Goal: Task Accomplishment & Management: Complete application form

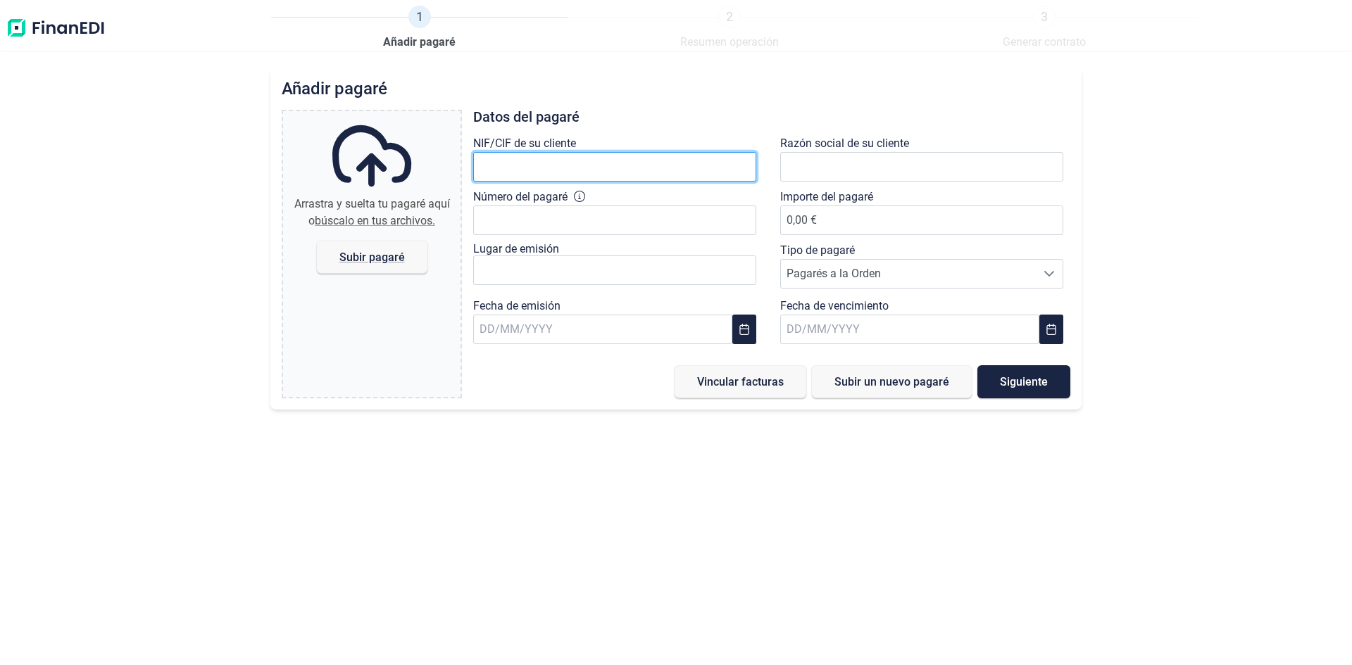
click at [546, 165] on input "text" at bounding box center [614, 167] width 283 height 30
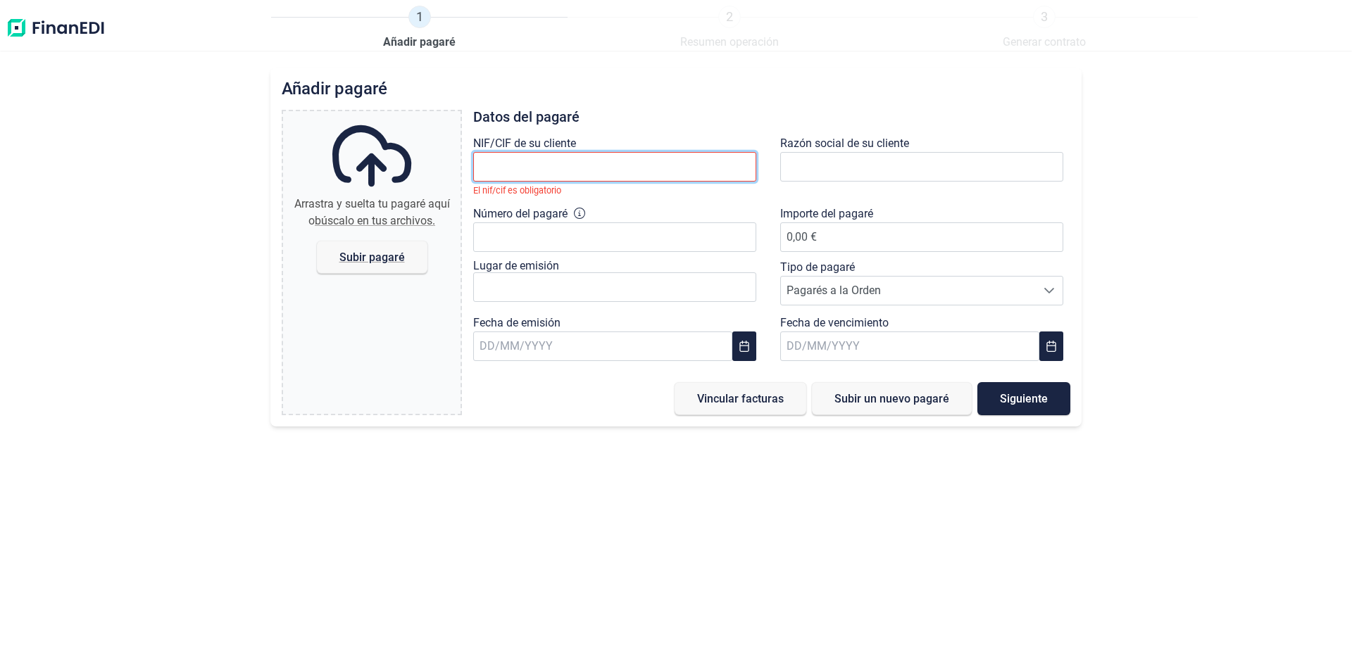
click at [741, 165] on input "text" at bounding box center [614, 167] width 283 height 30
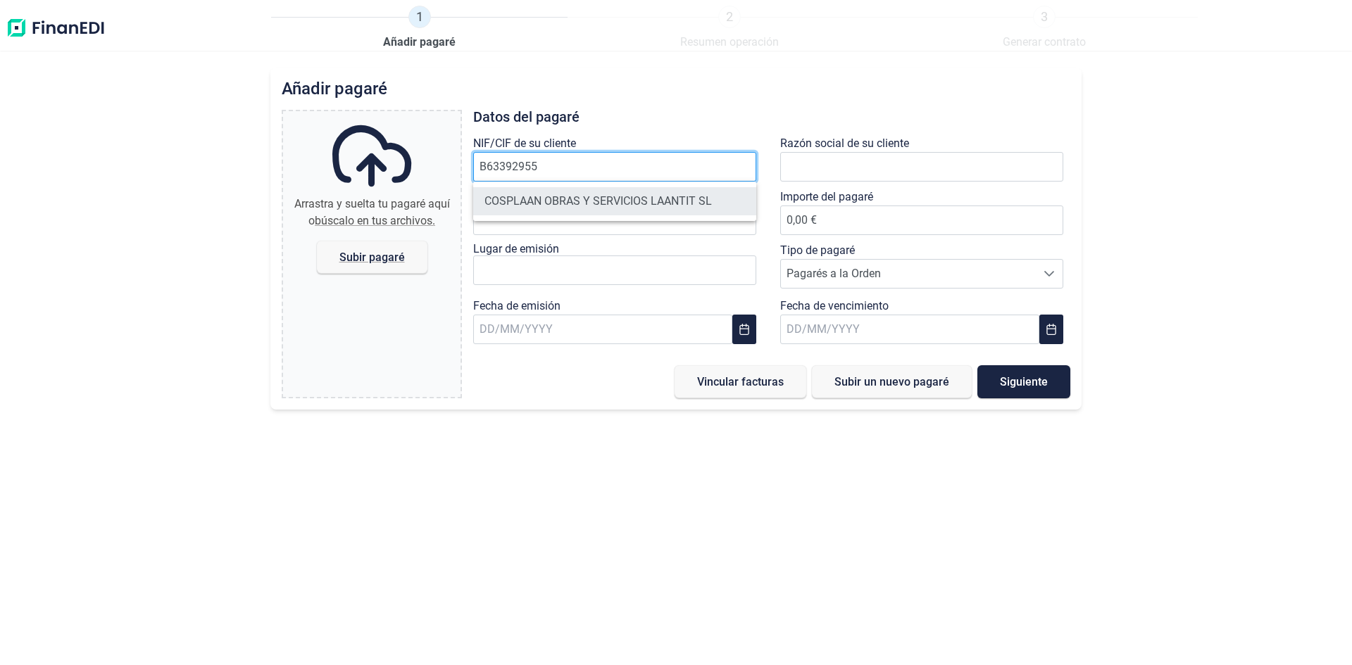
type input "B63392955"
click at [669, 191] on li "COSPLAAN OBRAS Y SERVICIOS LAANTIT SL" at bounding box center [614, 201] width 283 height 28
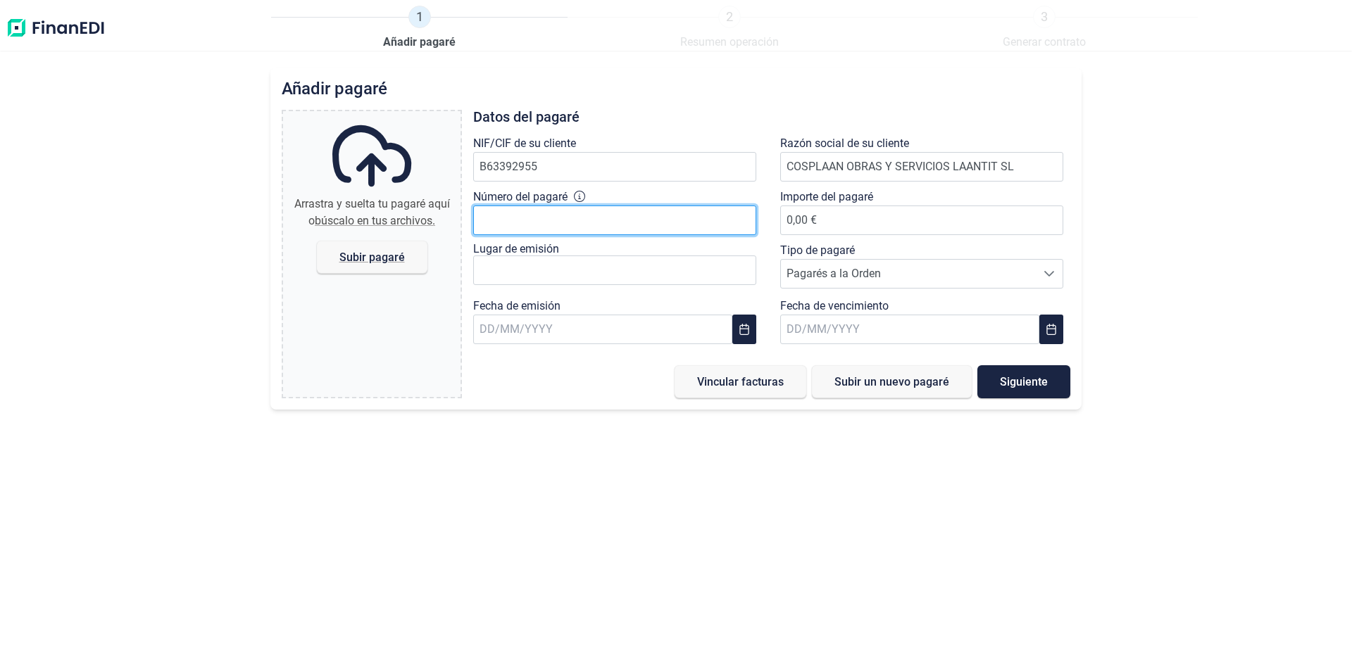
click at [658, 220] on input "Número del pagaré" at bounding box center [614, 221] width 283 height 30
type input "A"
type input "7.828.974-1 8200-3"
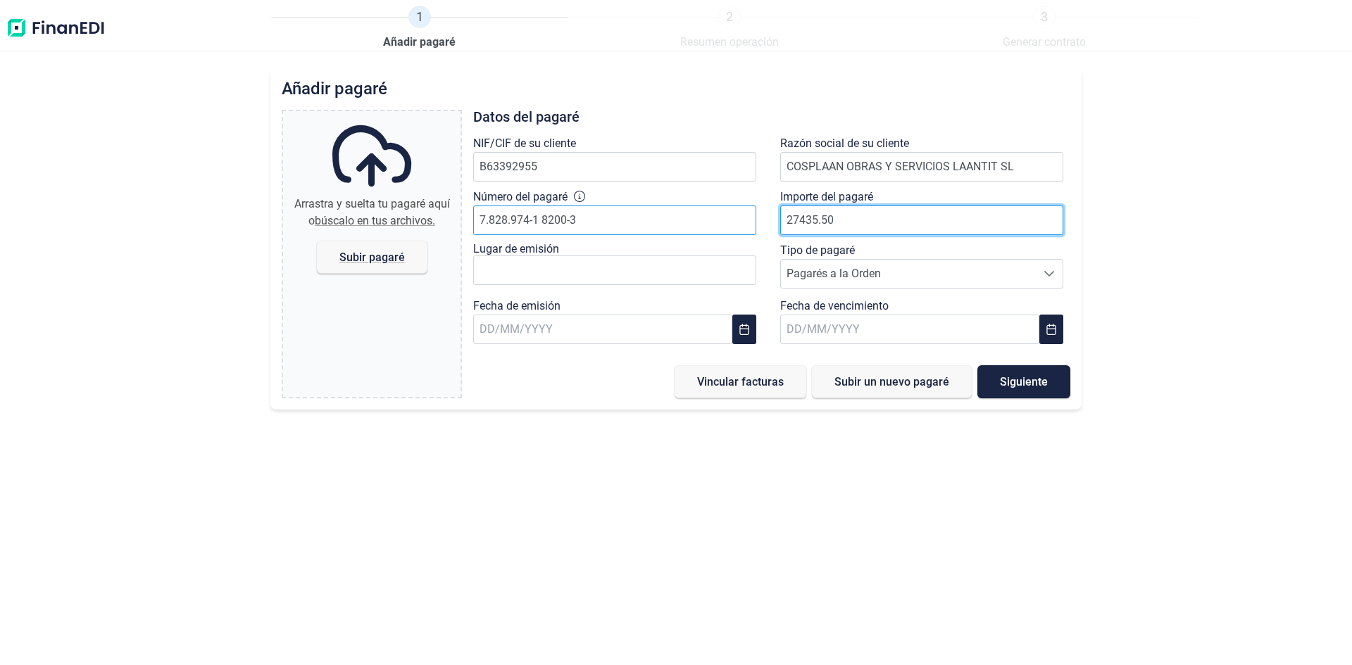
type input "27435.50"
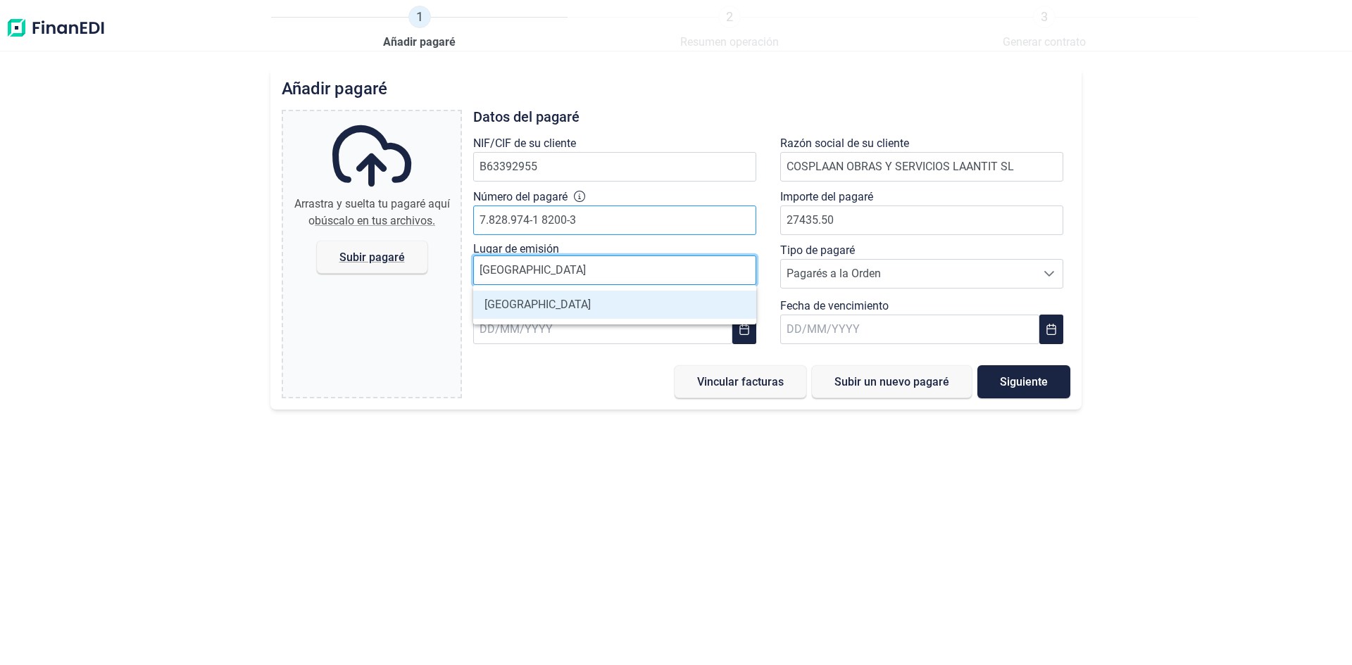
type input "Barcelona"
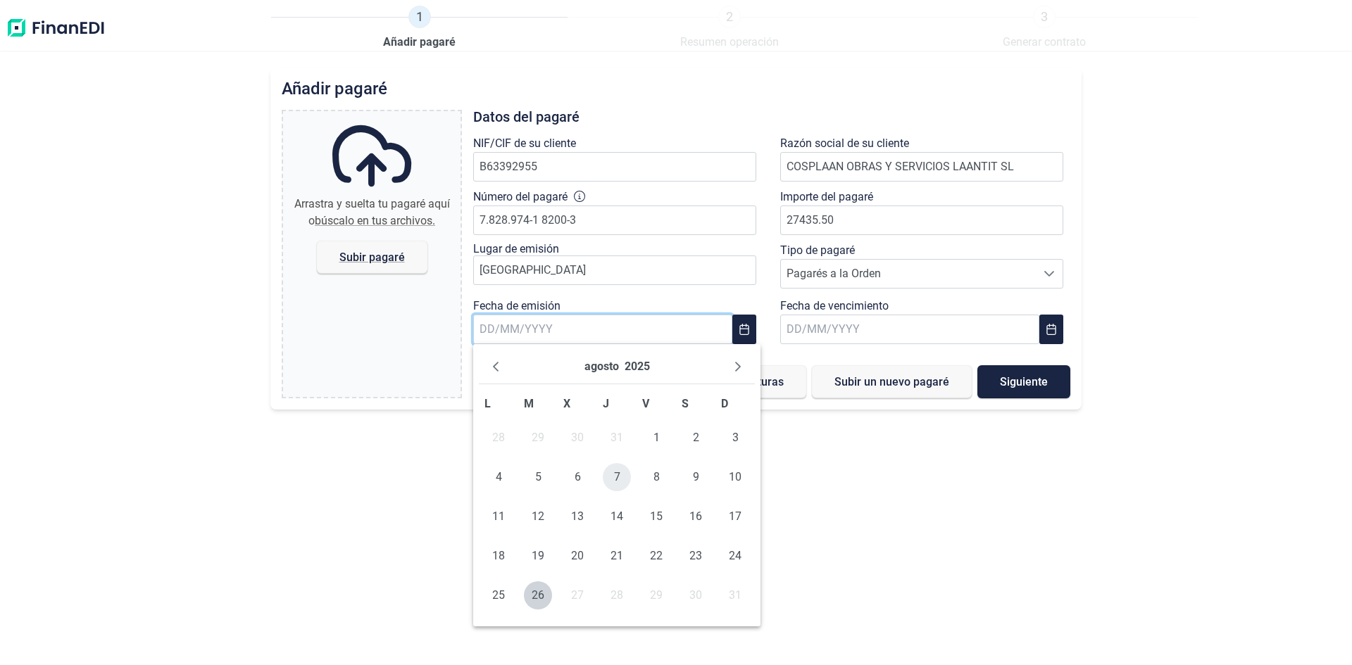
click at [611, 470] on span "7" at bounding box center [617, 477] width 28 height 28
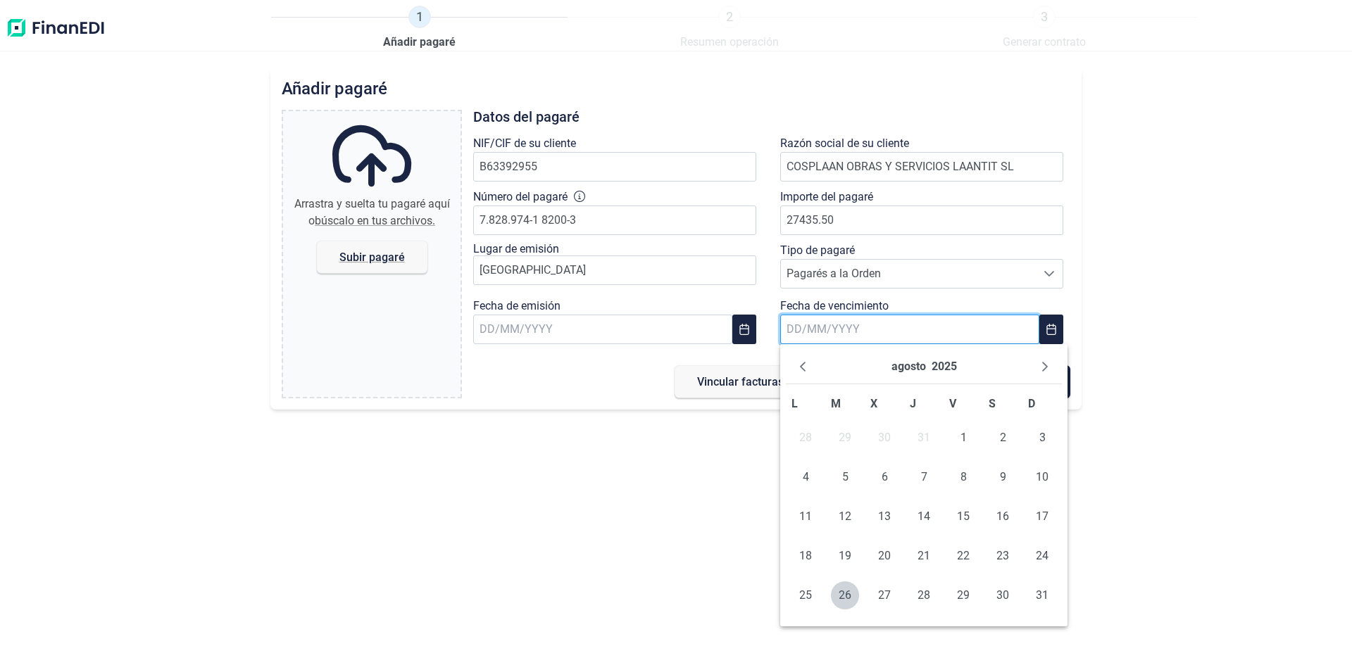
click at [853, 323] on input "text" at bounding box center [909, 330] width 259 height 30
click at [1042, 366] on icon "Next Month" at bounding box center [1044, 366] width 11 height 11
click at [1050, 596] on span "30" at bounding box center [1042, 595] width 28 height 28
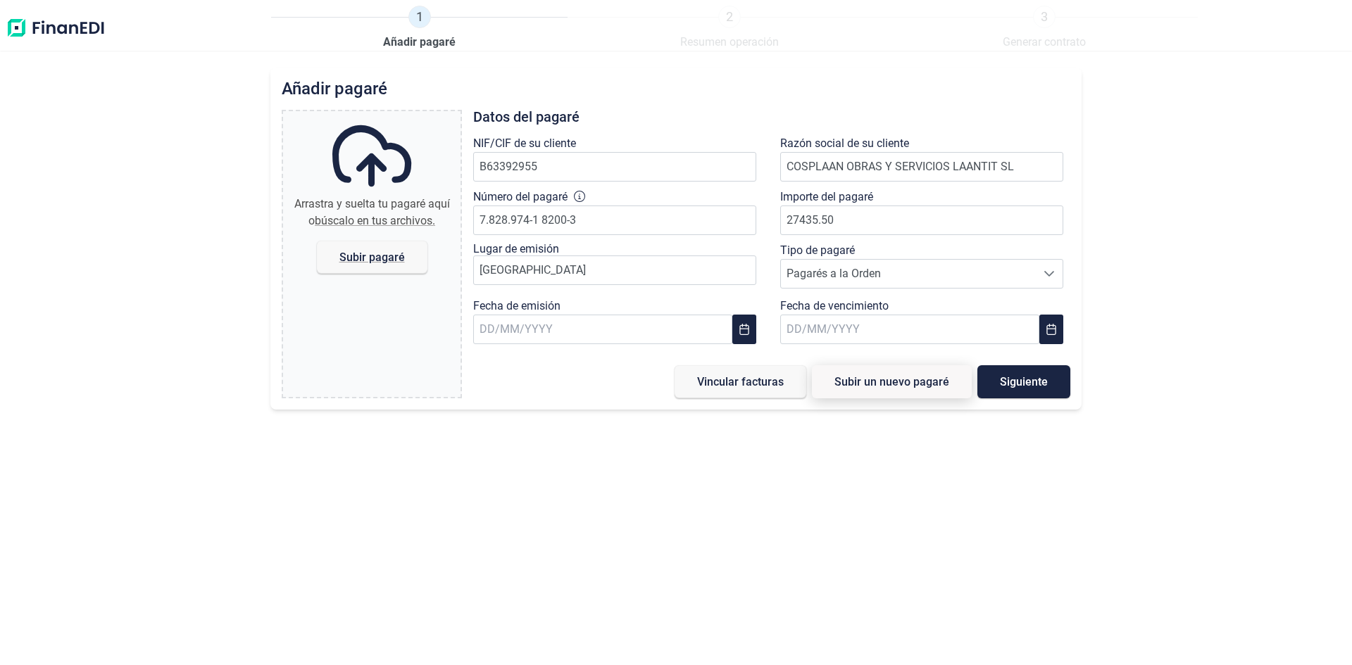
click at [919, 387] on span "Subir un nuevo pagaré" at bounding box center [891, 382] width 115 height 11
click at [381, 255] on span "Subir pagaré" at bounding box center [371, 257] width 65 height 11
click at [381, 115] on input "Arrastra y suelta tu pagaré aquí o búscalo en tus archivos. Subir pagaré" at bounding box center [371, 113] width 177 height 4
type input "C:\fakepath\Cosplaan_30.11.25_27.435,50€ (7.828.974).pdf"
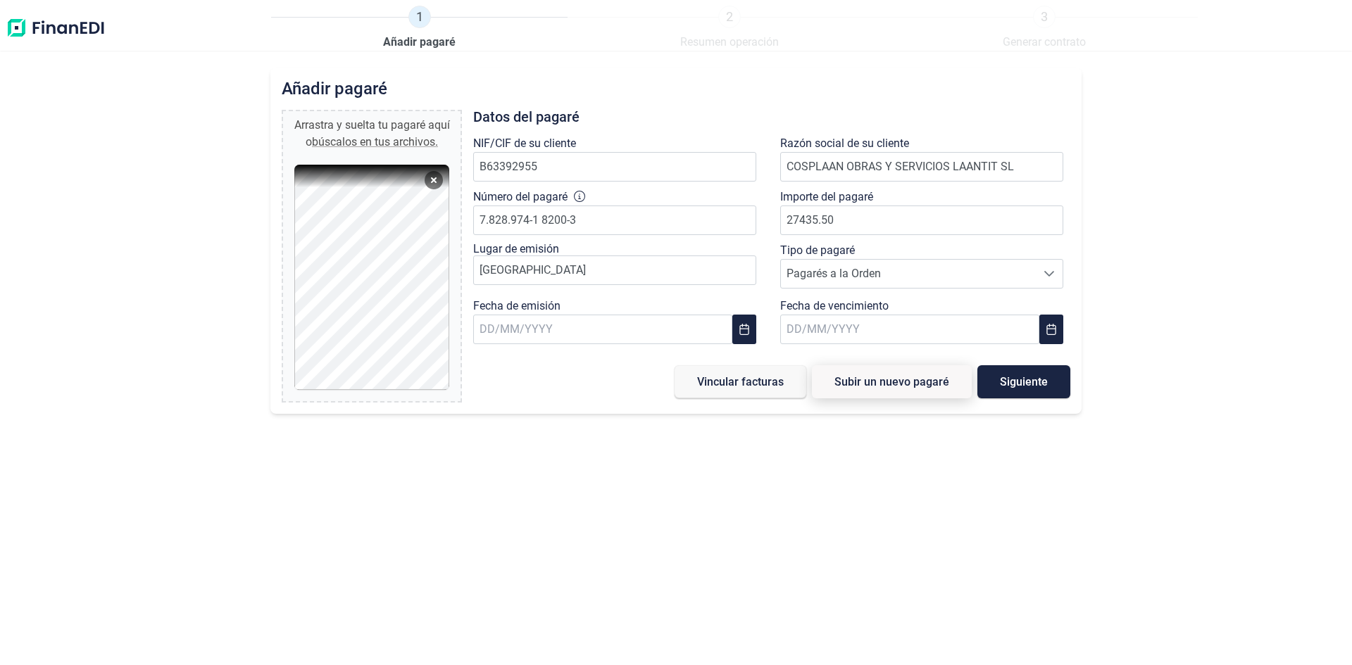
click at [926, 384] on span "Subir un nuevo pagaré" at bounding box center [891, 382] width 115 height 11
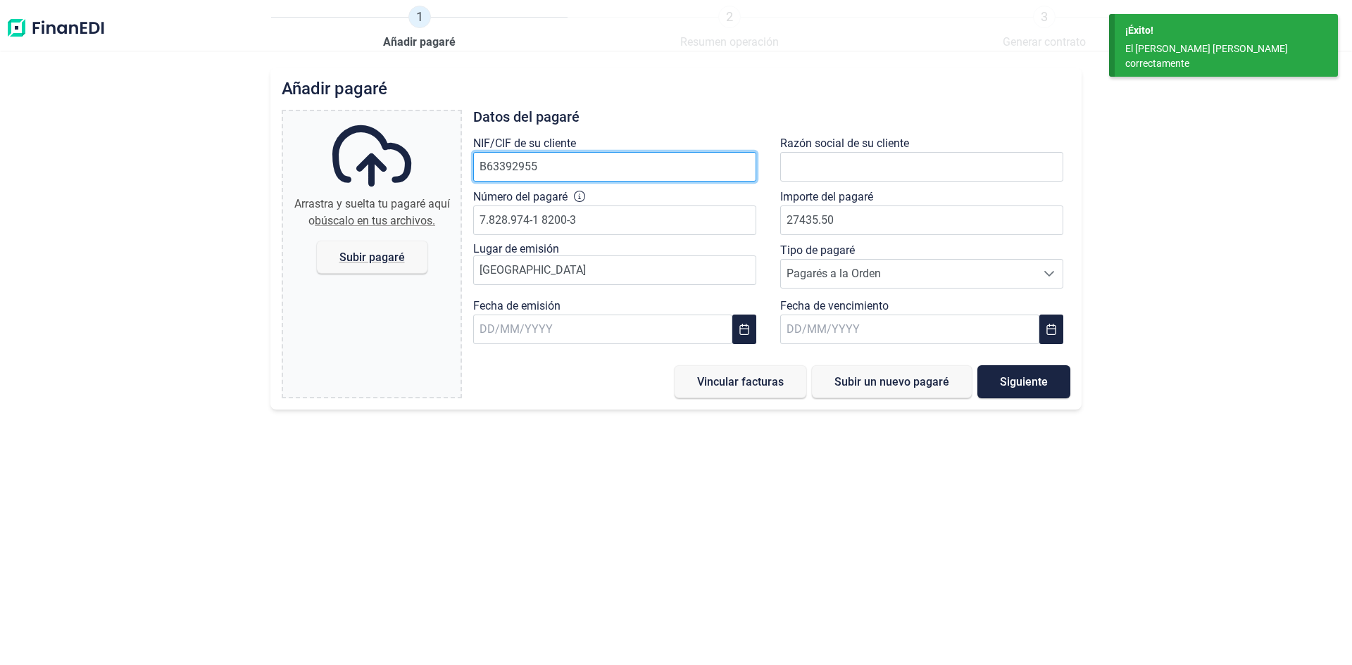
click at [534, 164] on input "B63392955" at bounding box center [614, 167] width 283 height 30
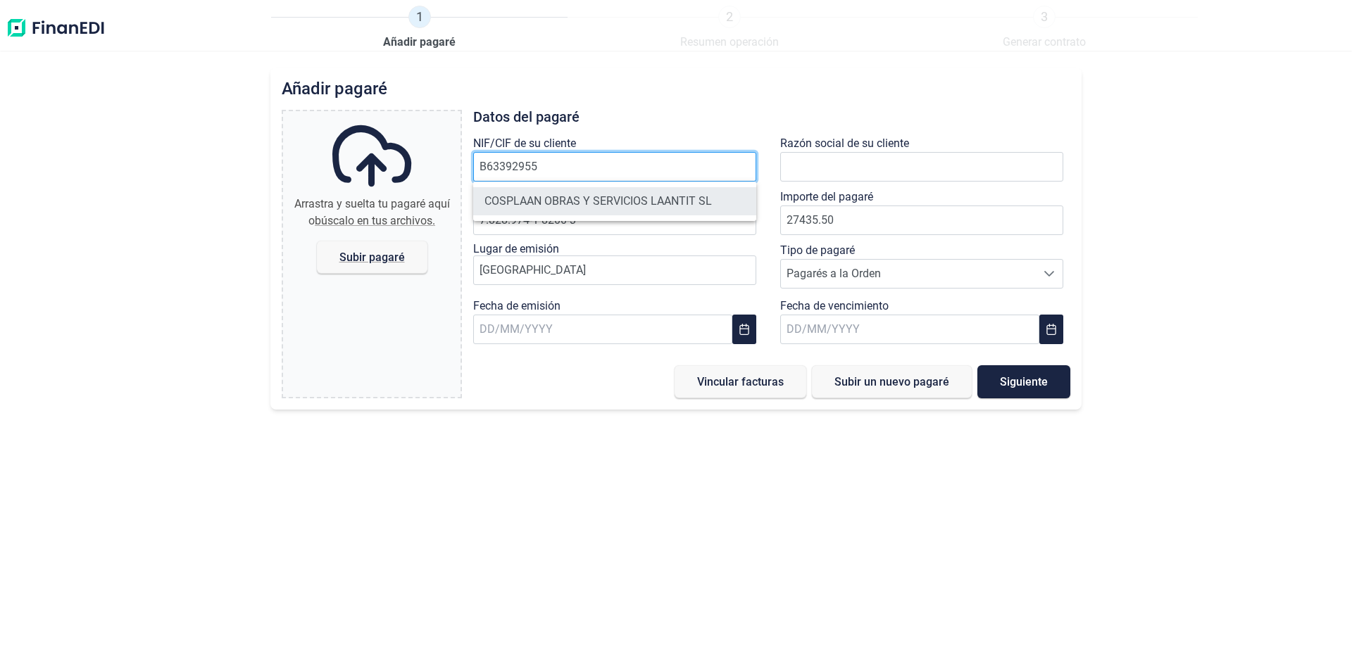
type input "B63392955"
click at [553, 195] on li "COSPLAAN OBRAS Y SERVICIOS LAANTIT SL" at bounding box center [614, 201] width 283 height 28
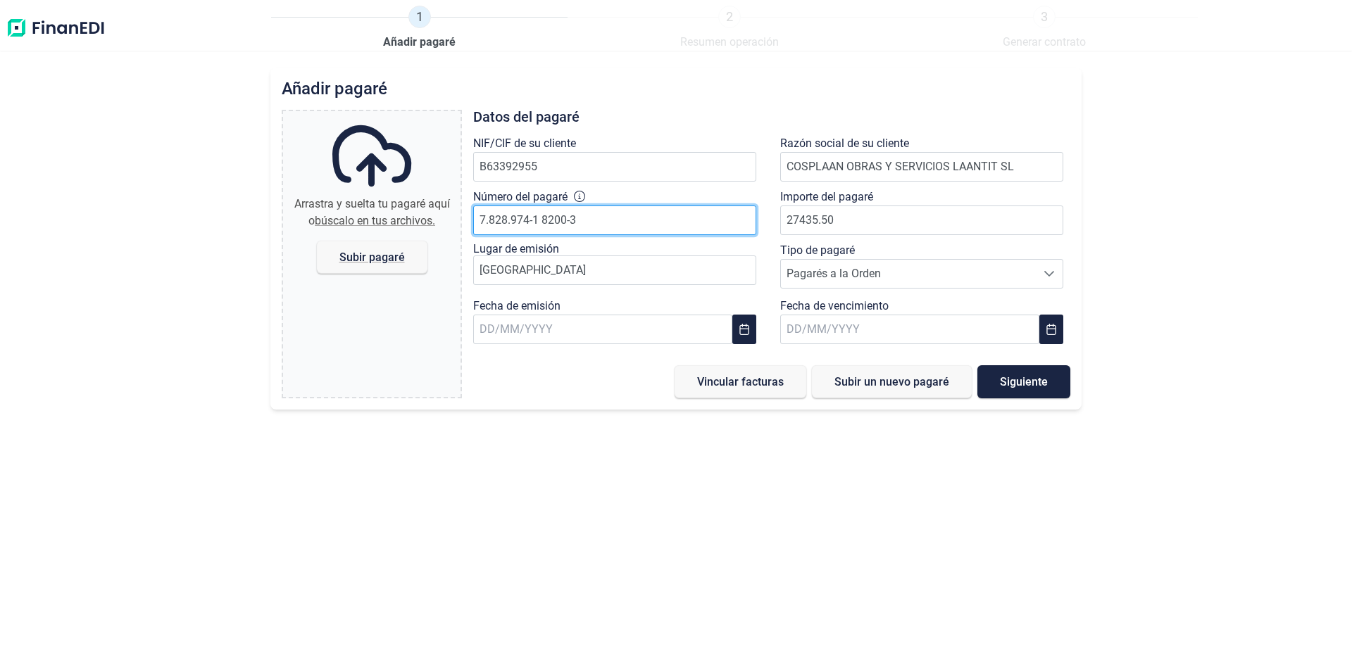
click at [577, 222] on input "7.828.974-1 8200-3" at bounding box center [614, 221] width 283 height 30
type input "7.828.974-1 8200-3"
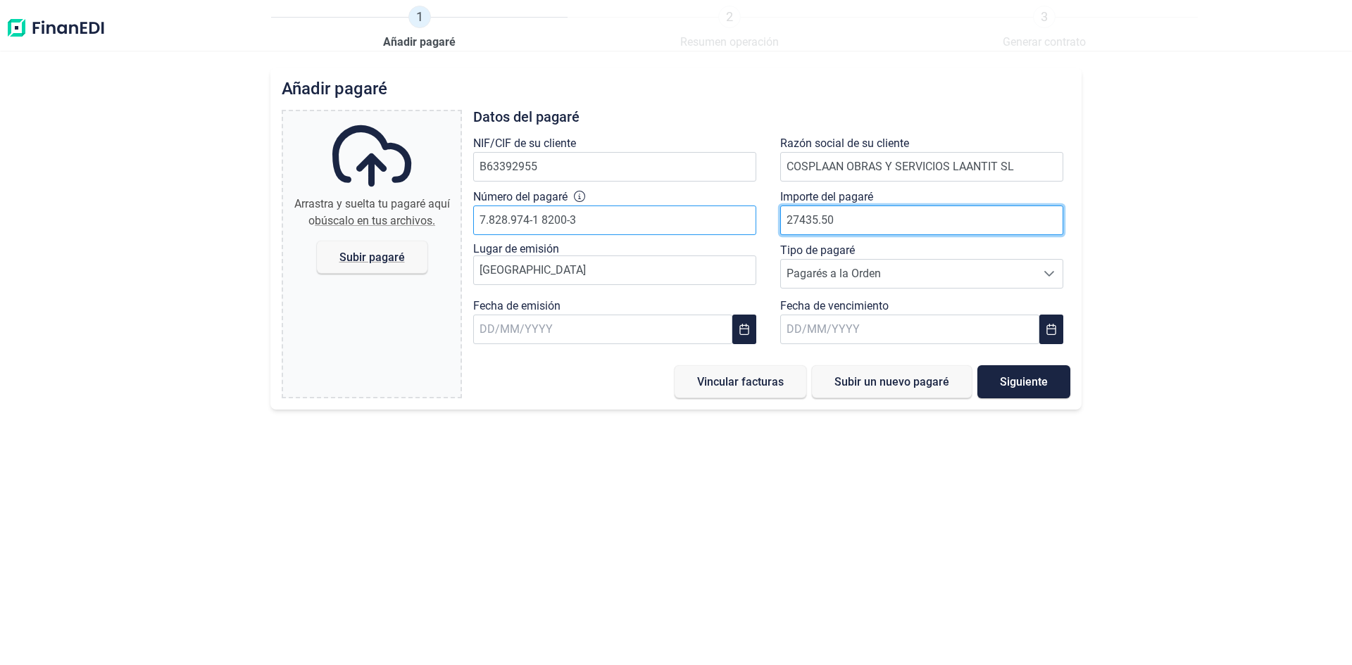
type input "27435.50"
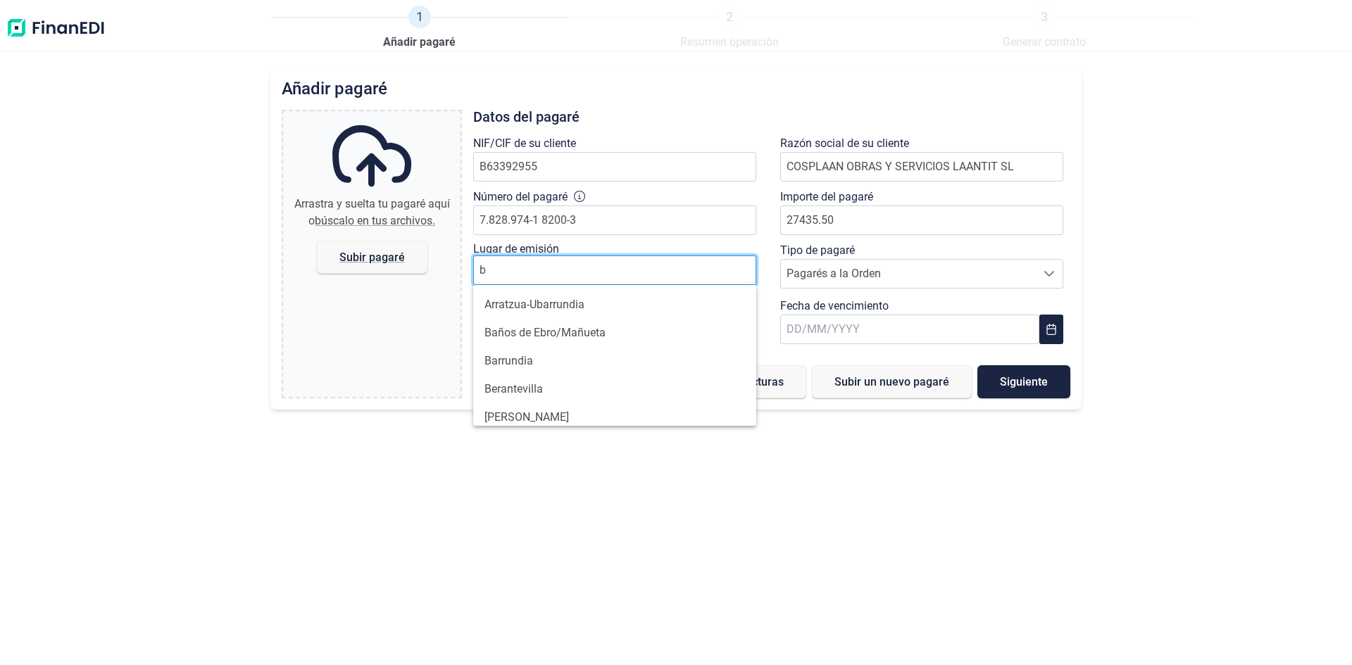
drag, startPoint x: 501, startPoint y: 270, endPoint x: 432, endPoint y: 265, distance: 68.5
click at [432, 265] on div "Arrastra y suelta tu pagaré aquí o búscalo en tus archivos. Subir pagaré Files …" at bounding box center [676, 254] width 788 height 289
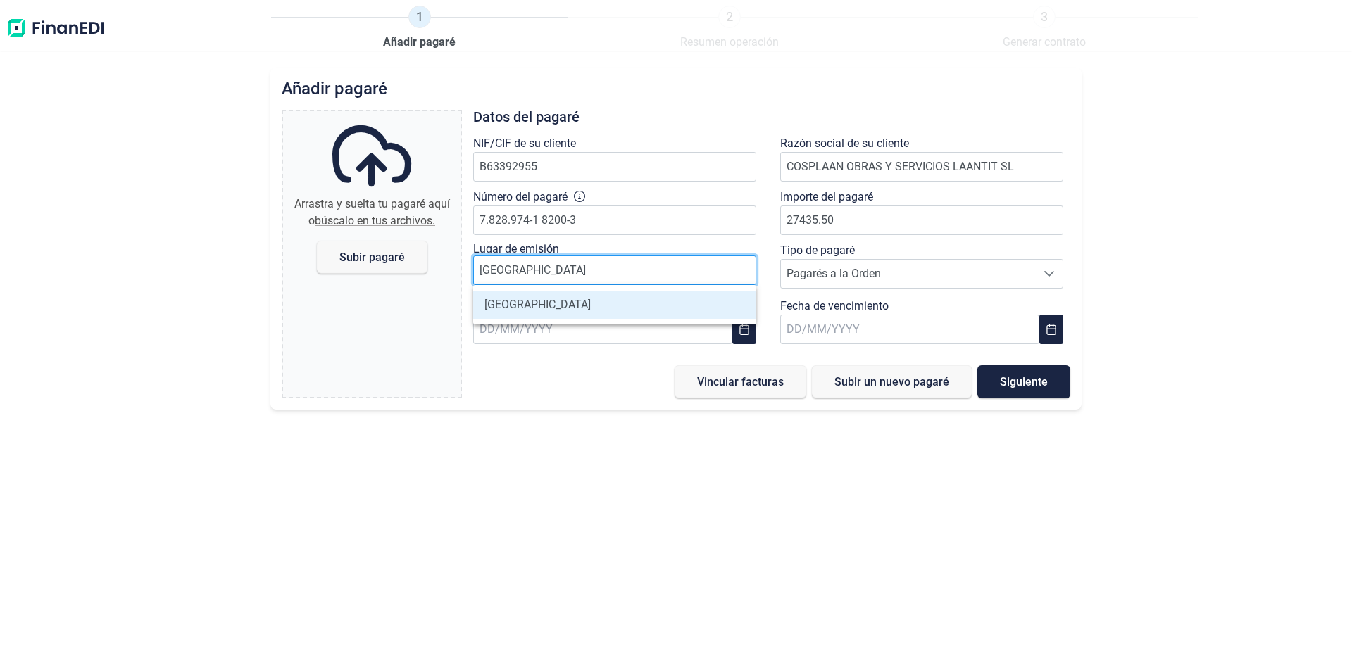
type input "Barcelona"
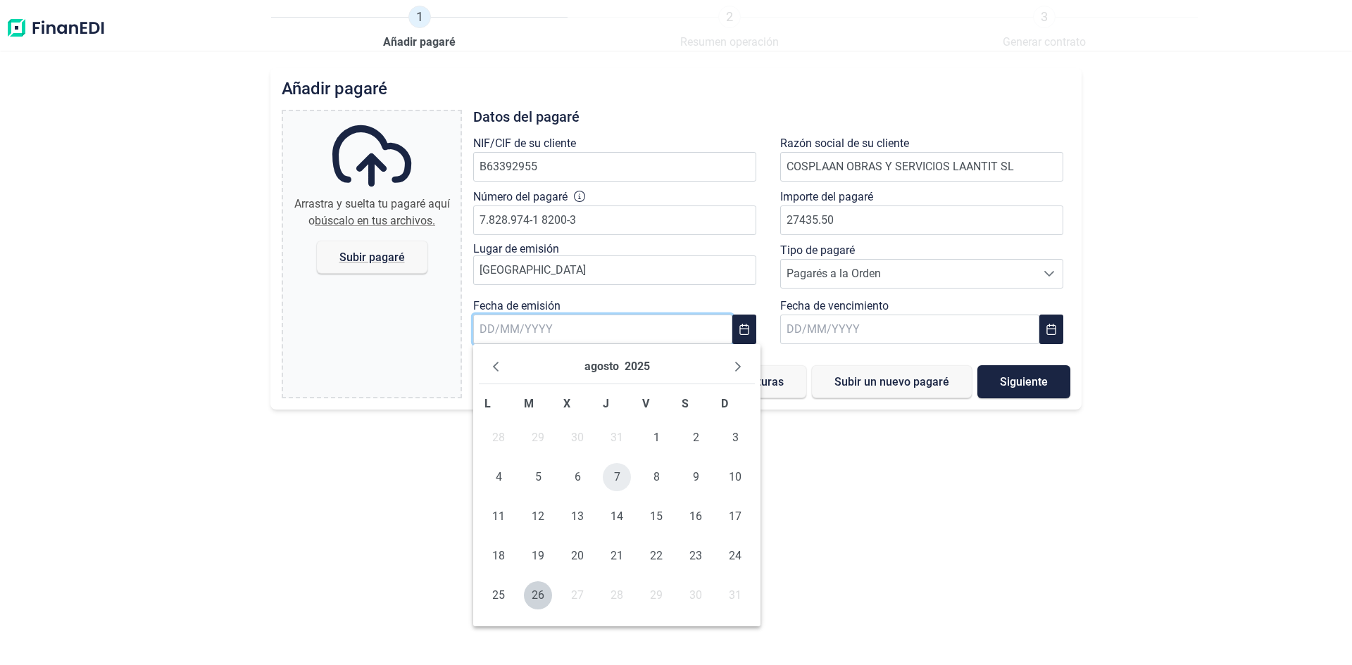
click at [617, 471] on span "7" at bounding box center [617, 477] width 28 height 28
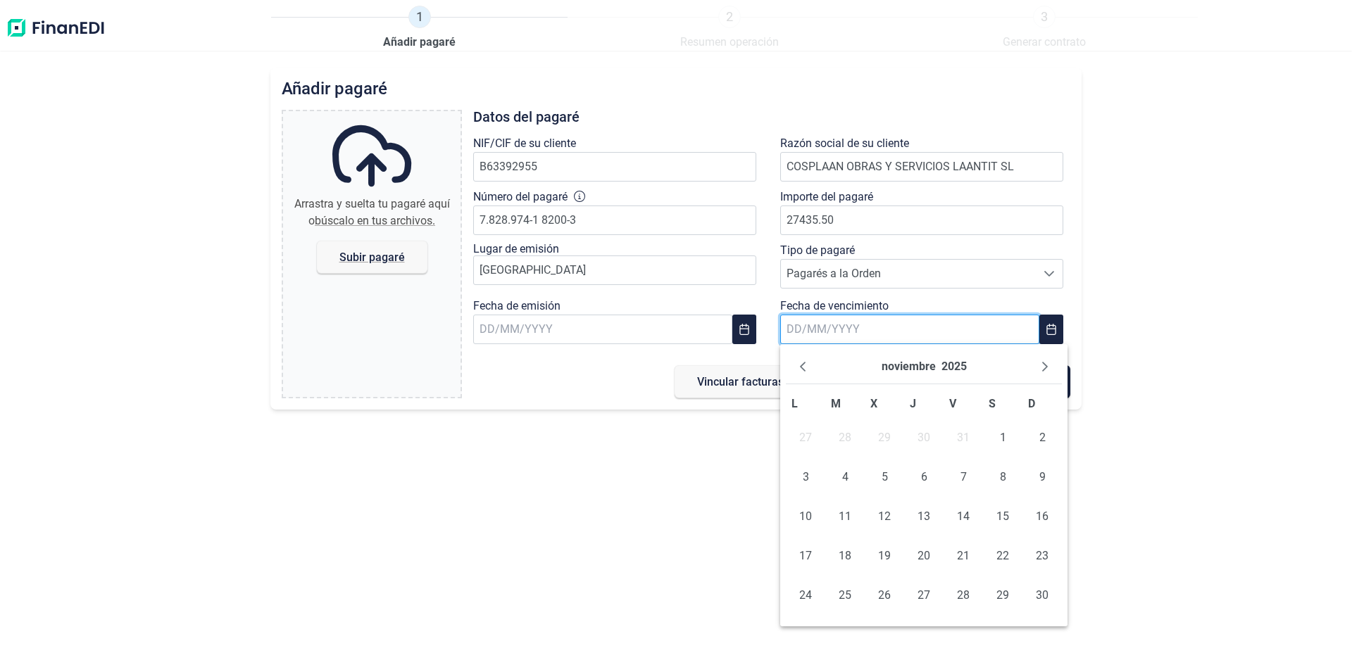
click at [831, 334] on input "text" at bounding box center [909, 330] width 259 height 30
click at [813, 328] on input "text" at bounding box center [909, 330] width 259 height 30
type input "[DATE]"
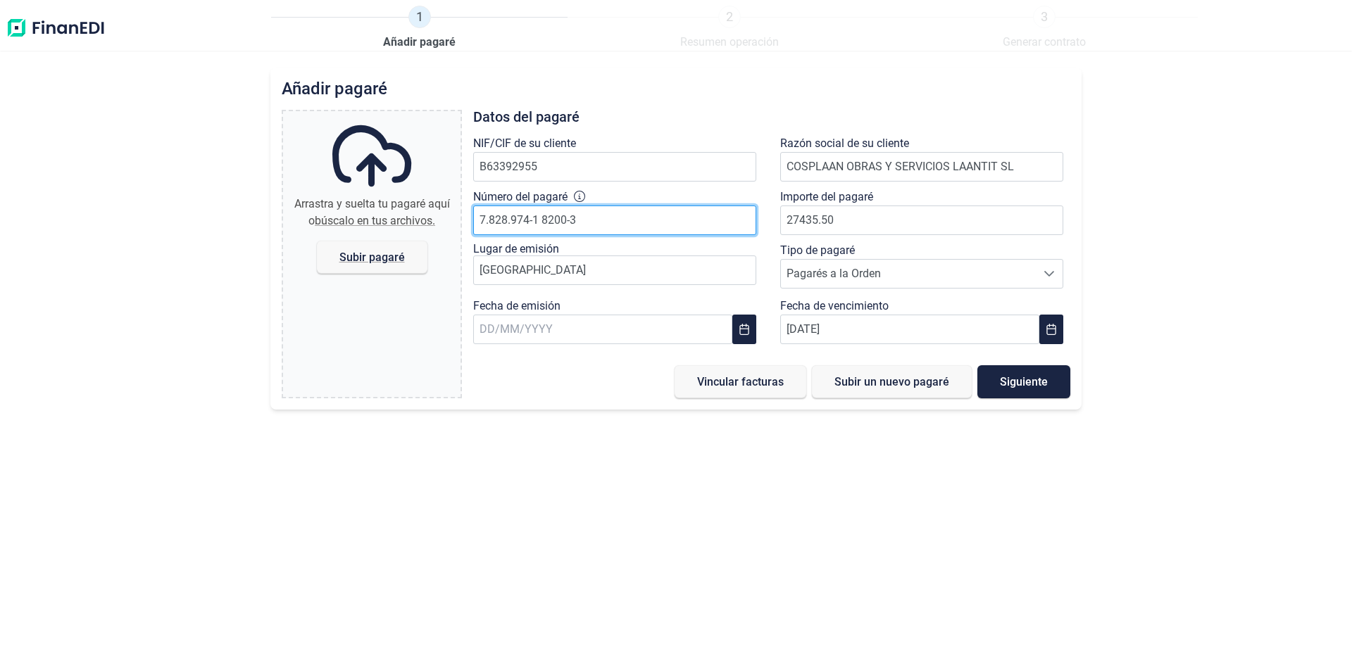
click at [520, 221] on input "7.828.974-1 8200-3" at bounding box center [614, 221] width 283 height 30
type input "7.828.973-0 8200-3"
click at [377, 254] on span "Subir pagaré" at bounding box center [371, 257] width 65 height 11
click at [377, 115] on input "Arrastra y suelta tu pagaré aquí o búscalo en tus archivos. Subir pagaré" at bounding box center [371, 113] width 177 height 4
type input "C:\fakepath\Cosplaan_30.11.25_27.435,50€ (7.828.973).pdf"
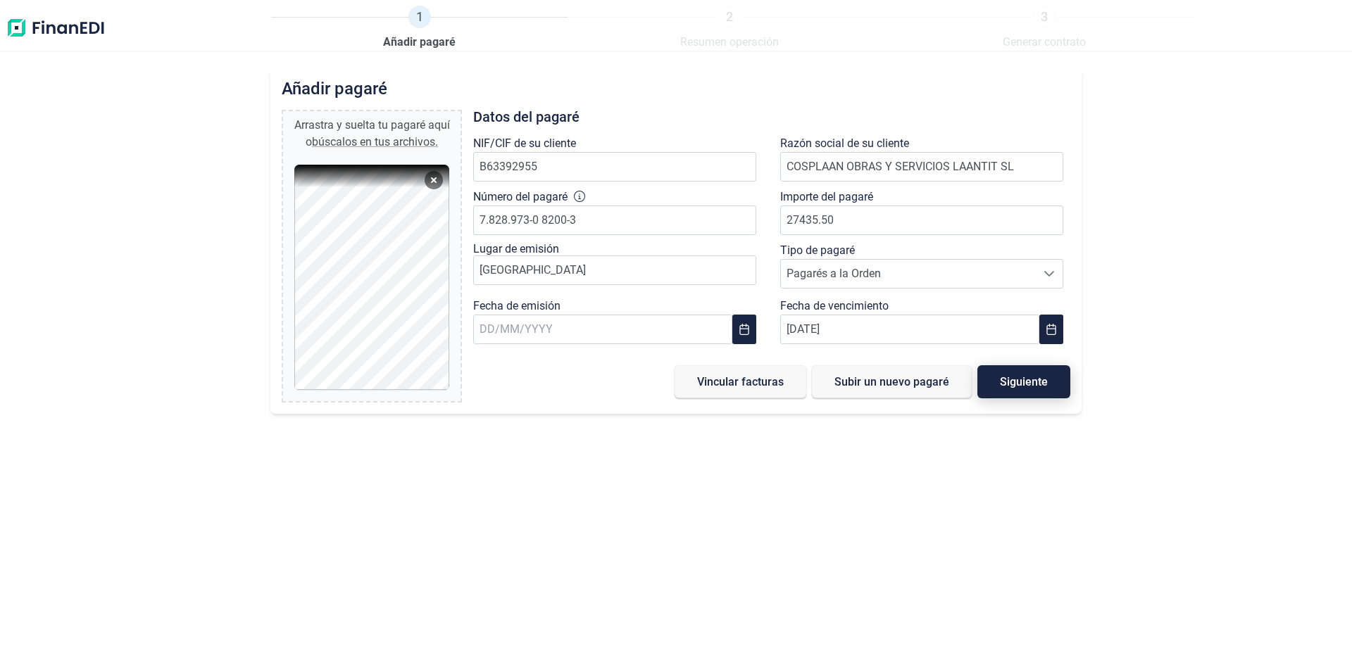
click at [1041, 383] on span "Siguiente" at bounding box center [1024, 382] width 48 height 11
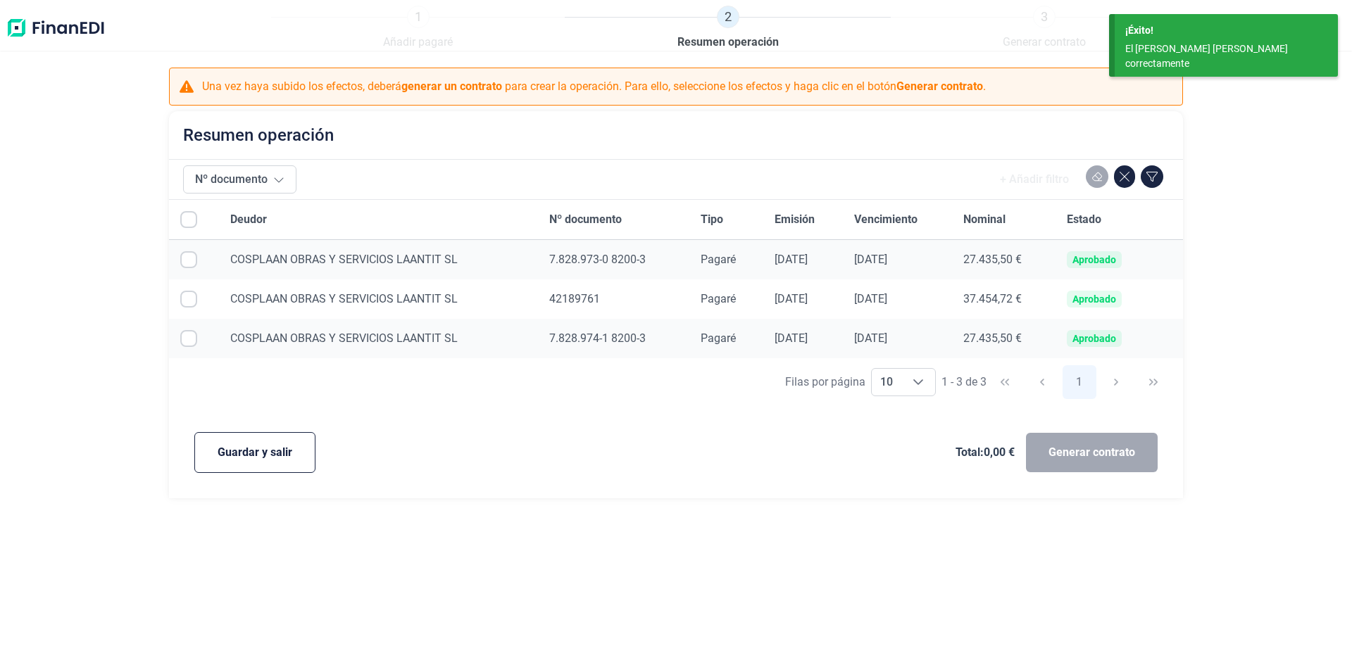
checkbox input "true"
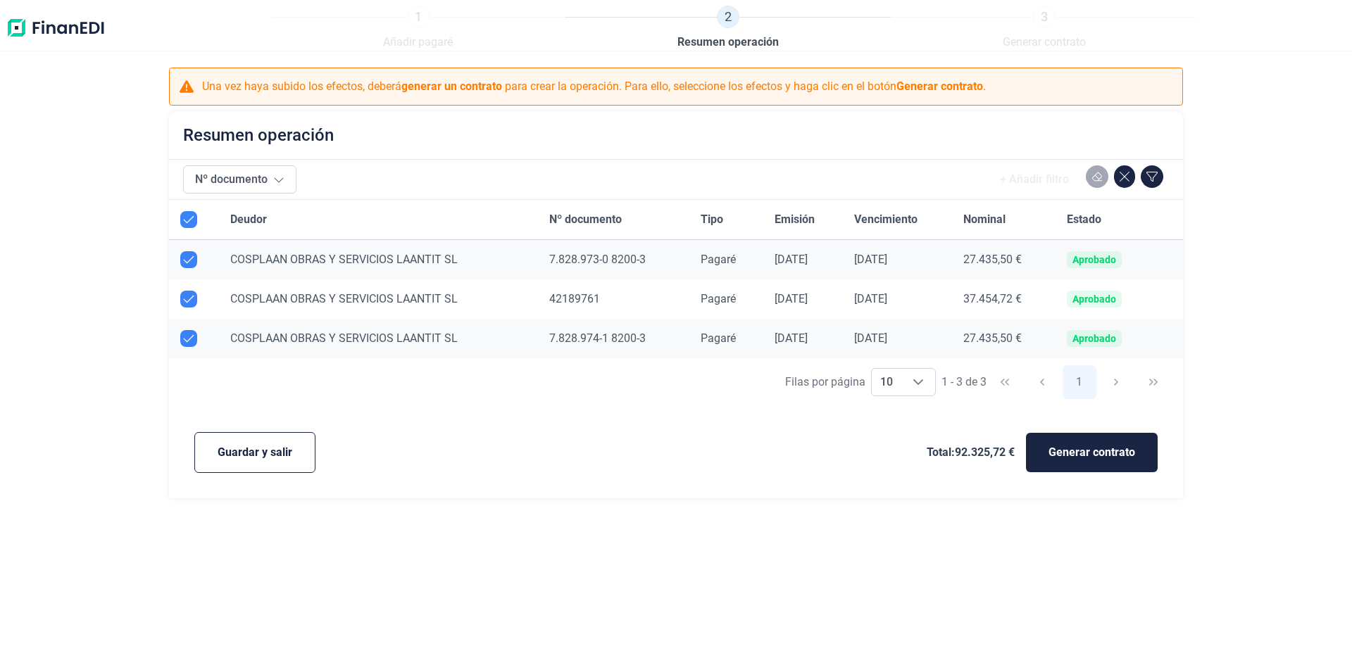
click at [190, 298] on input "Row Unselected null" at bounding box center [188, 299] width 17 height 17
checkbox input "false"
click at [184, 256] on input "Row Unselected null" at bounding box center [188, 259] width 17 height 17
checkbox input "false"
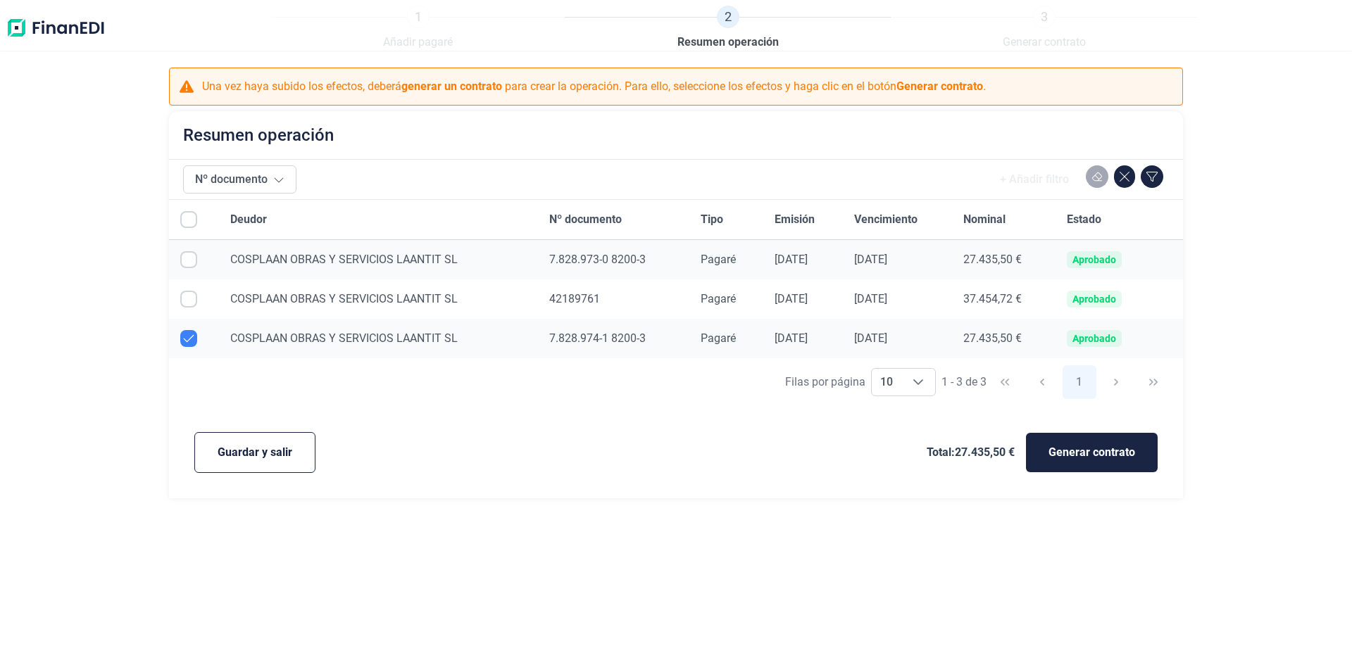
click at [186, 339] on input "Row Unselected null" at bounding box center [188, 338] width 17 height 17
checkbox input "false"
click at [191, 296] on input "Row Selected null" at bounding box center [188, 299] width 17 height 17
checkbox input "true"
click at [187, 261] on input "Row Selected null" at bounding box center [188, 259] width 17 height 17
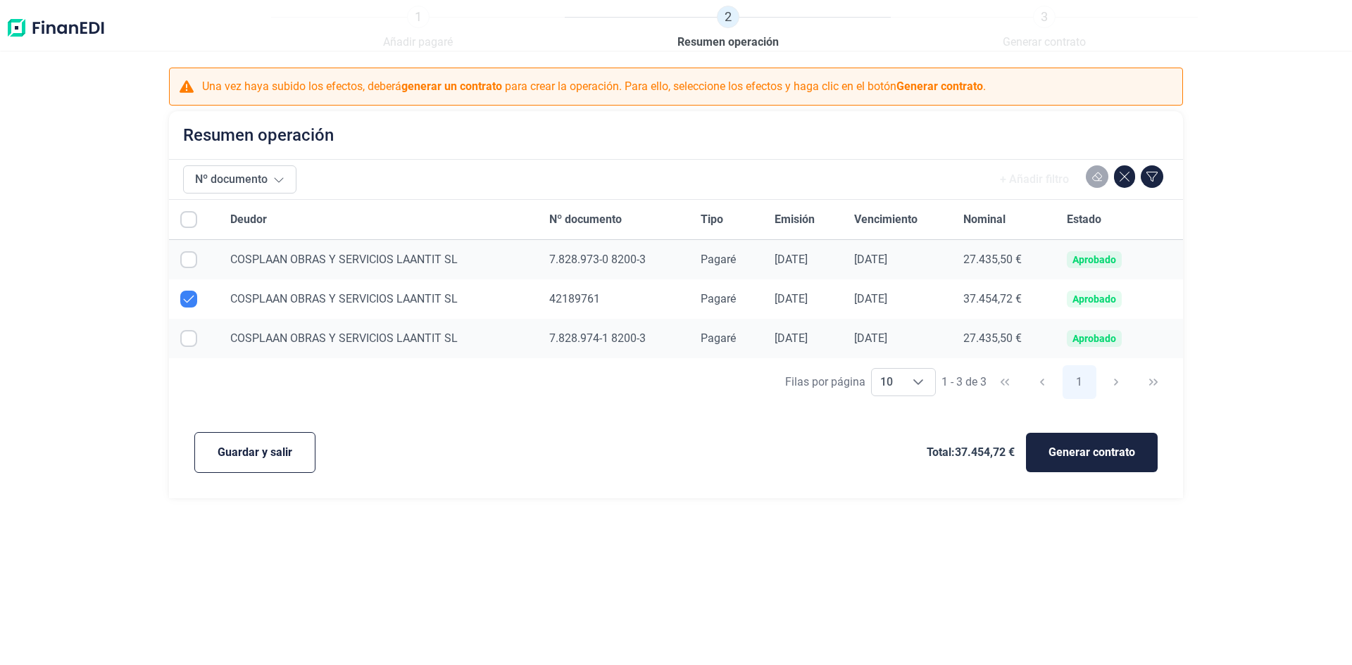
checkbox input "true"
click at [187, 339] on input "Row Selected null" at bounding box center [188, 338] width 17 height 17
checkbox input "true"
click at [187, 298] on input "Row Unselected null" at bounding box center [188, 299] width 17 height 17
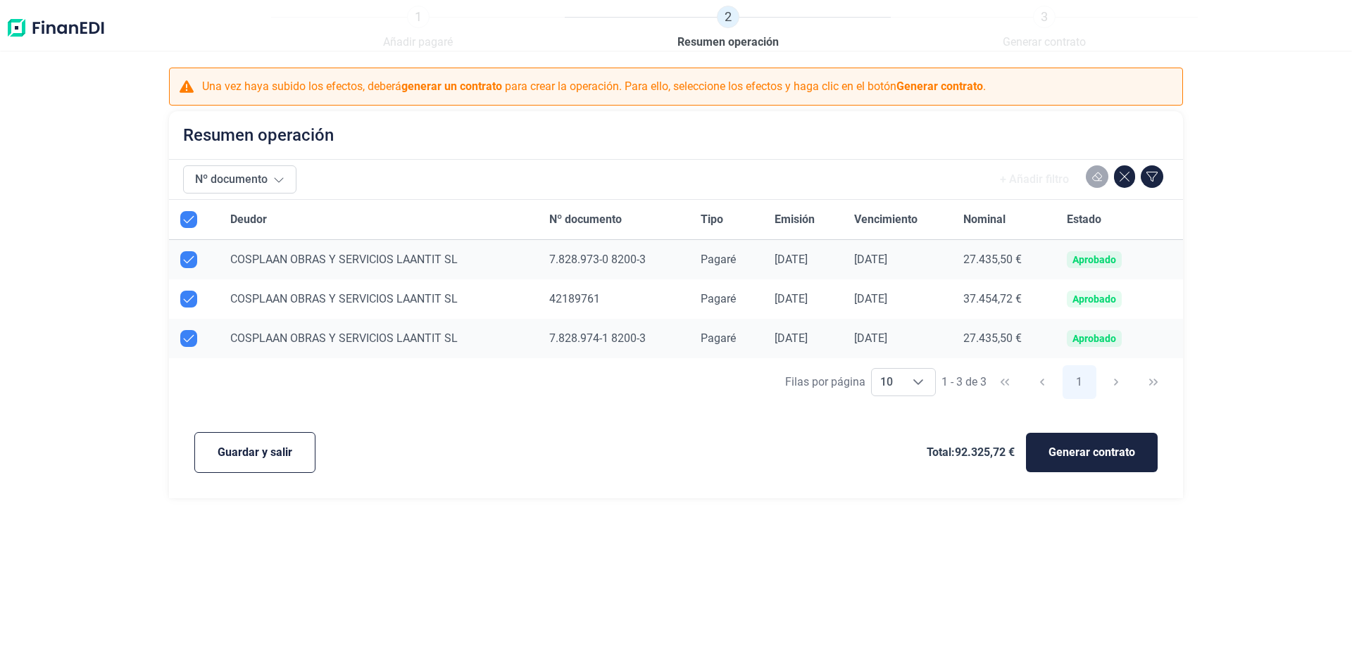
checkbox input "false"
click at [1113, 452] on span "Generar contrato" at bounding box center [1091, 452] width 87 height 17
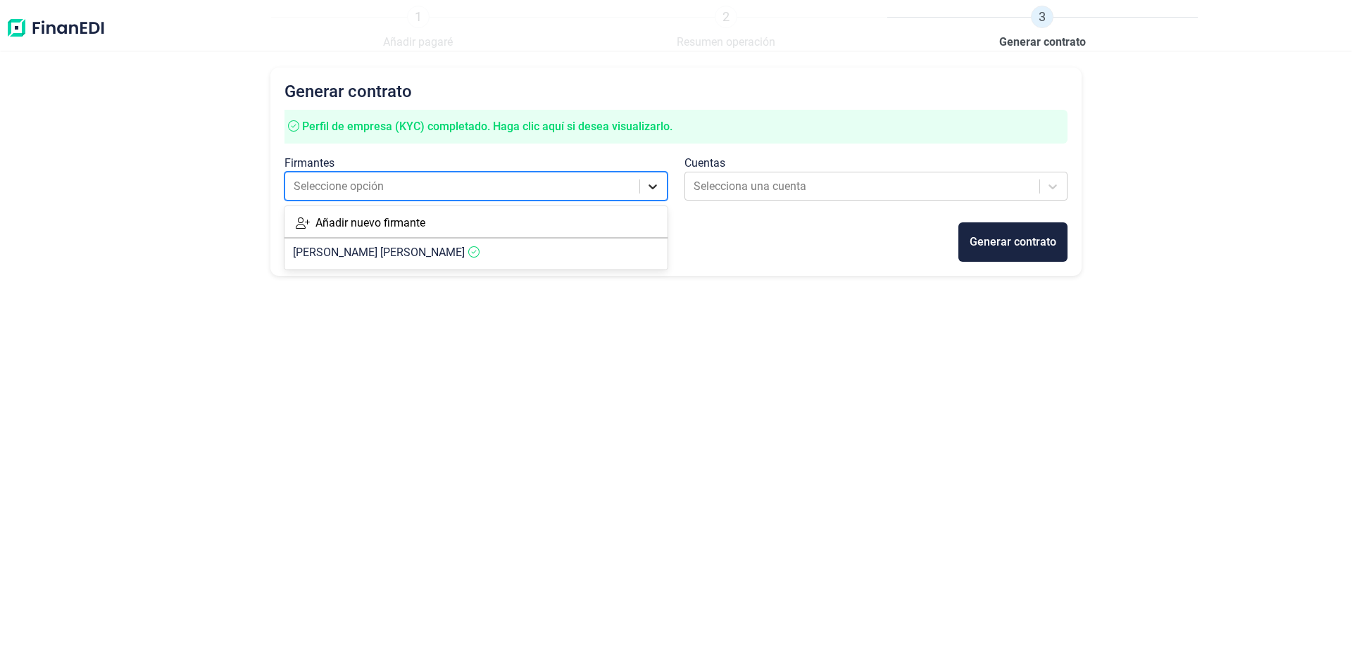
click at [657, 185] on icon at bounding box center [653, 186] width 8 height 5
click at [453, 246] on span "MIQUEL GINES FUERTES GONZALEZ" at bounding box center [379, 252] width 172 height 13
click at [1052, 183] on icon at bounding box center [1052, 187] width 14 height 14
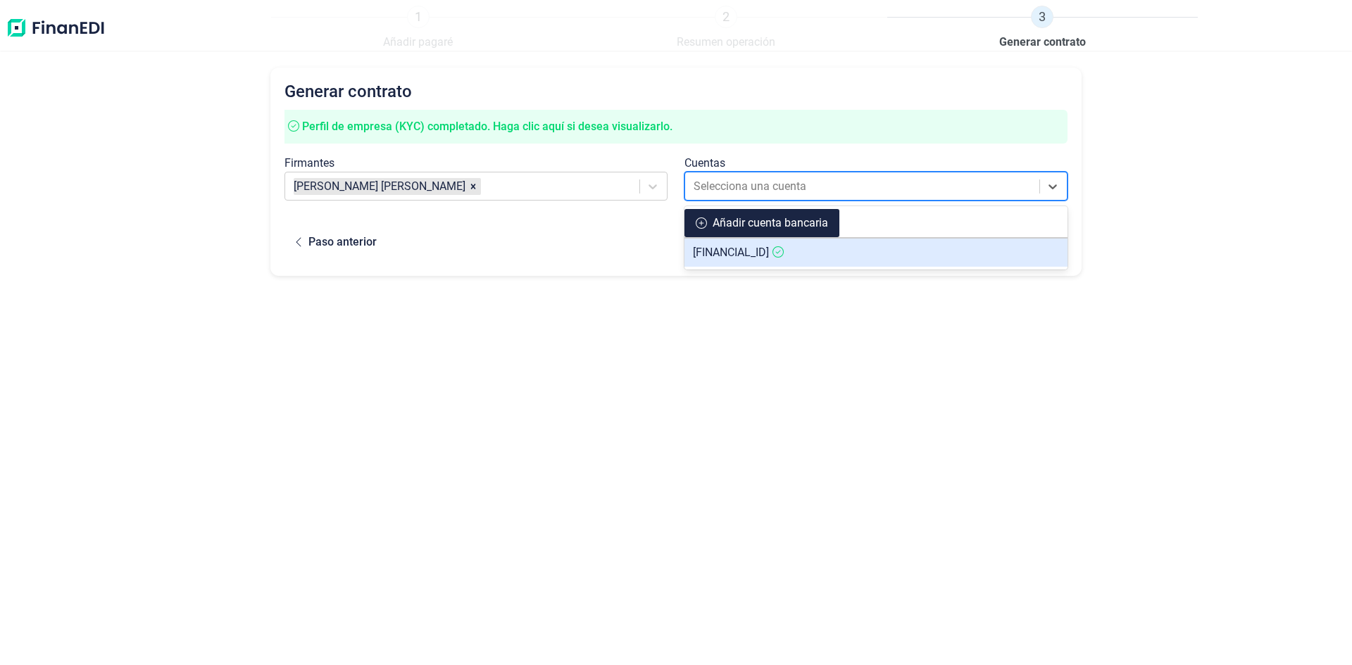
click at [699, 219] on icon at bounding box center [701, 223] width 11 height 11
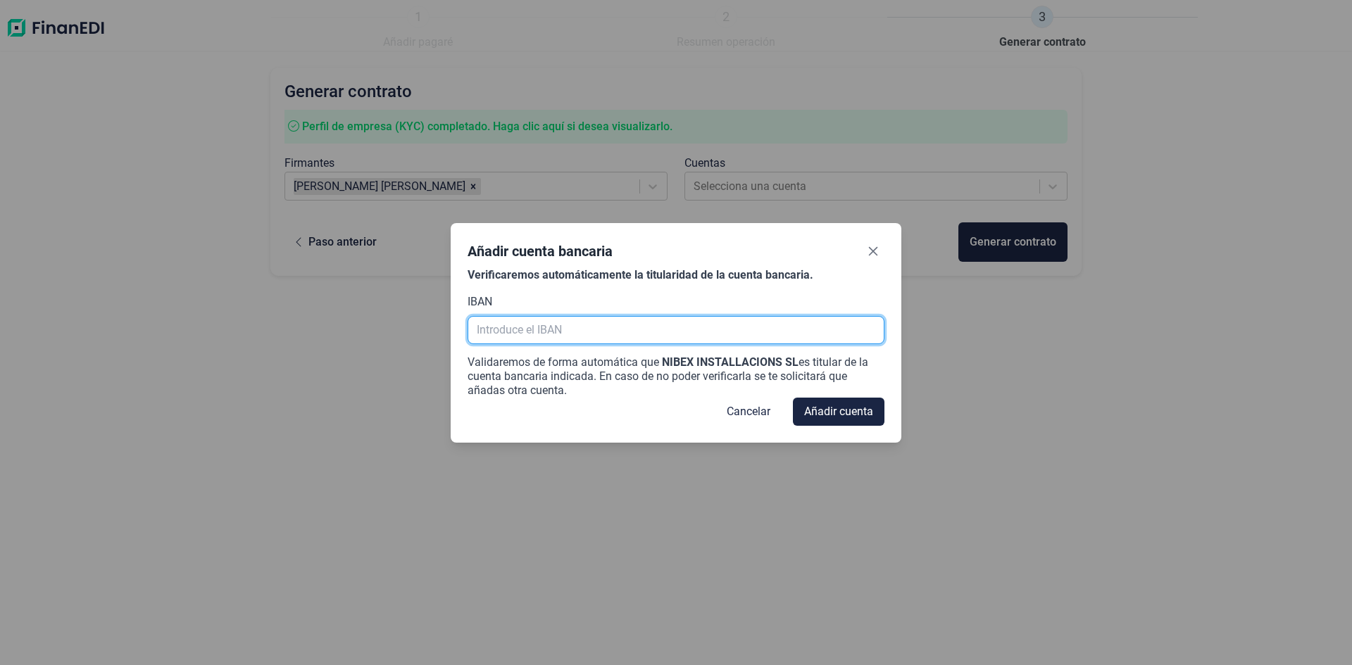
click at [611, 327] on input "text" at bounding box center [675, 330] width 417 height 28
type input "W"
type input "ES28 0030 2190 1900 0109 8271"
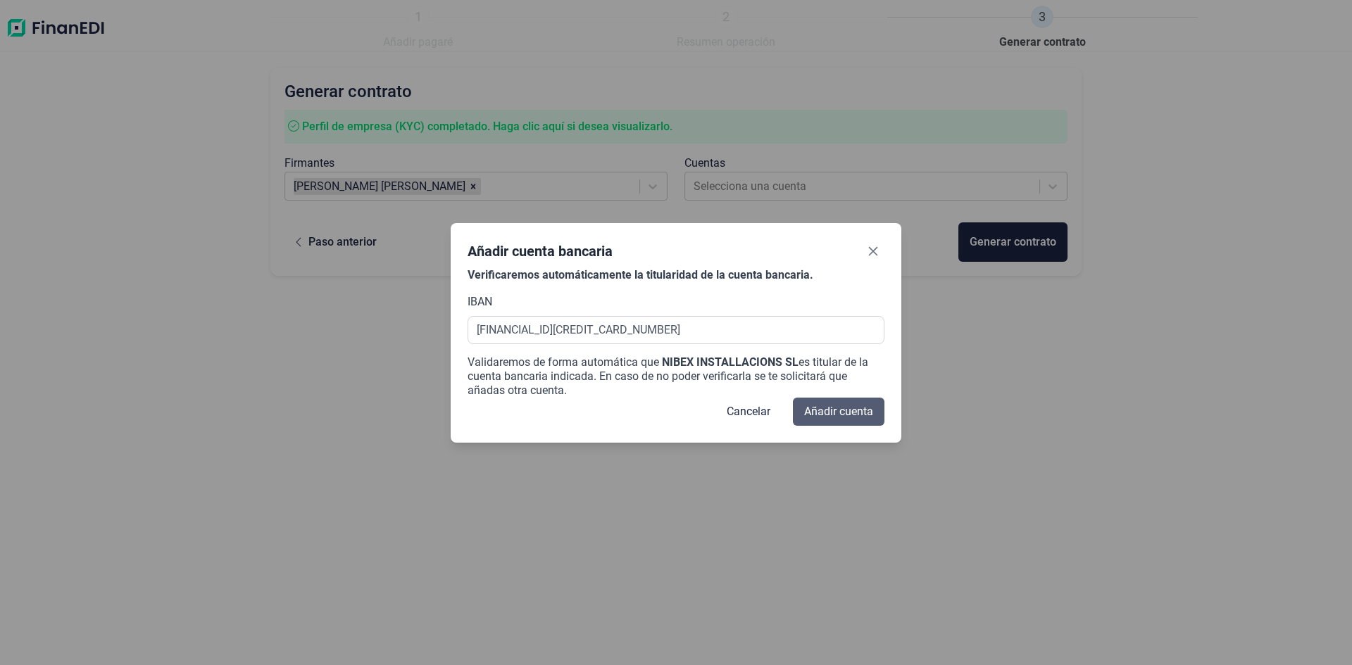
click at [855, 410] on span "Añadir cuenta" at bounding box center [838, 411] width 69 height 17
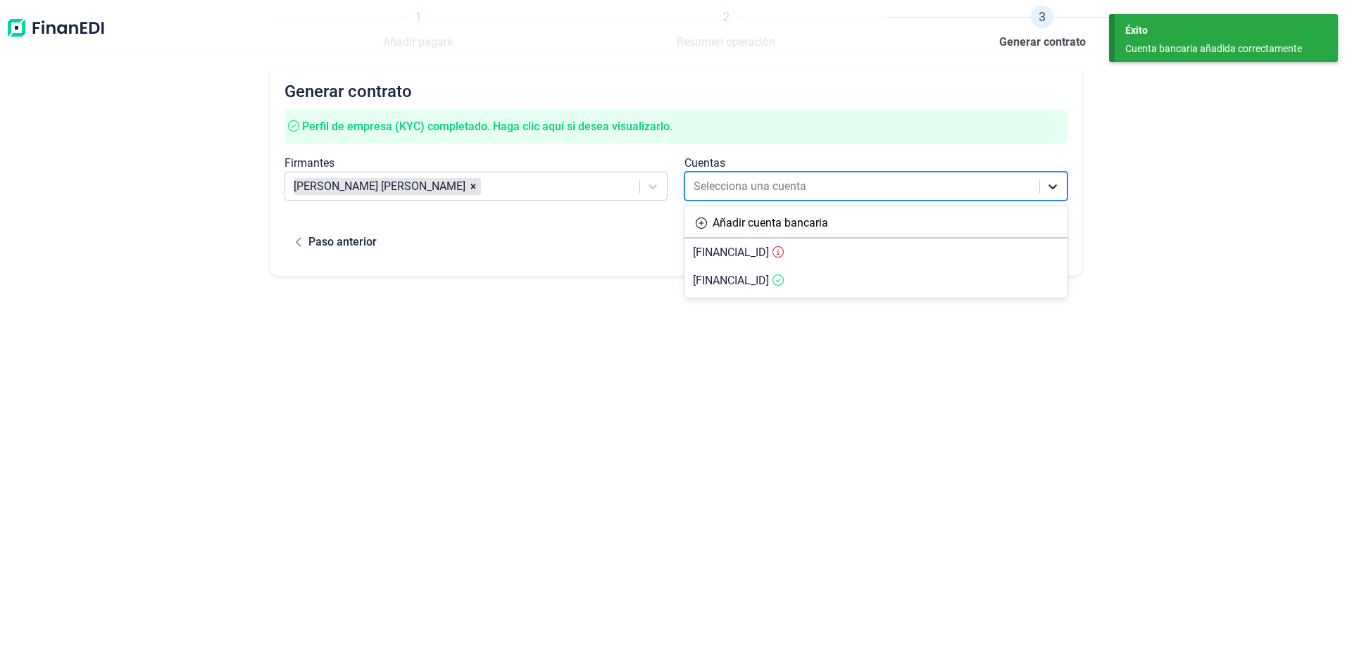
click at [1057, 189] on icon at bounding box center [1052, 187] width 14 height 14
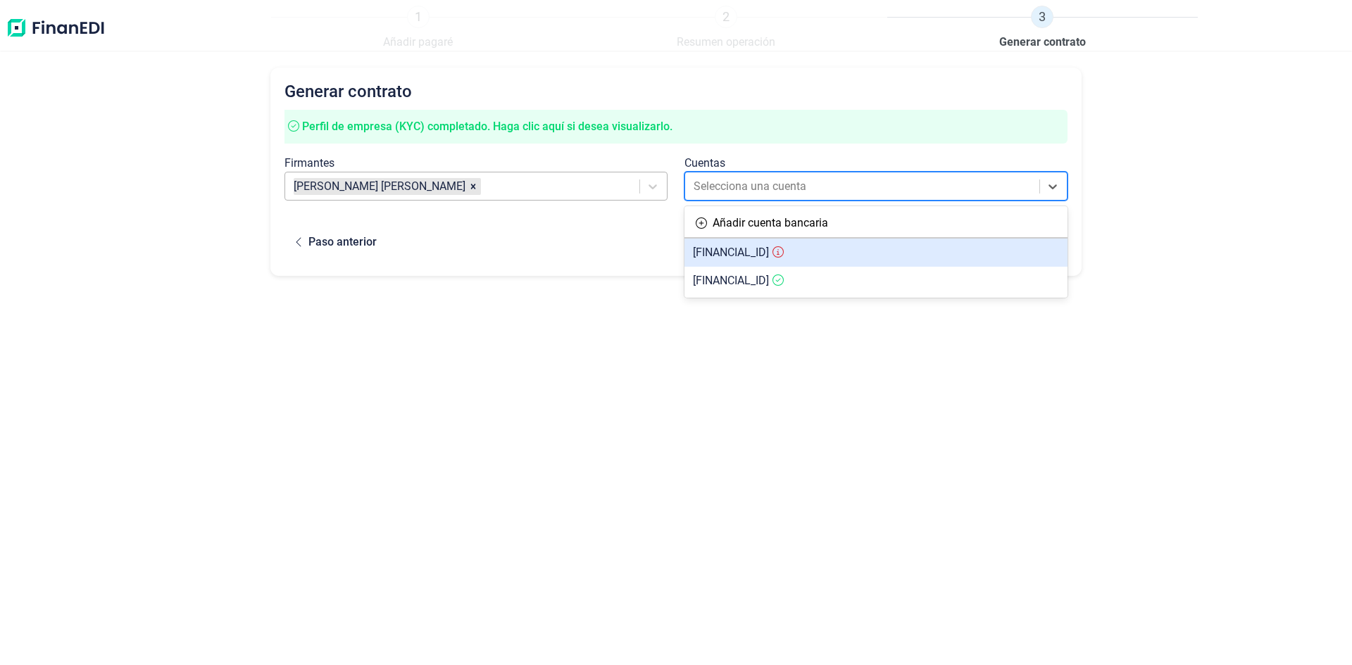
click at [609, 189] on div at bounding box center [558, 187] width 149 height 20
click at [852, 184] on div at bounding box center [862, 187] width 339 height 20
click at [769, 248] on span "ES2800302190190001098271" at bounding box center [731, 252] width 76 height 13
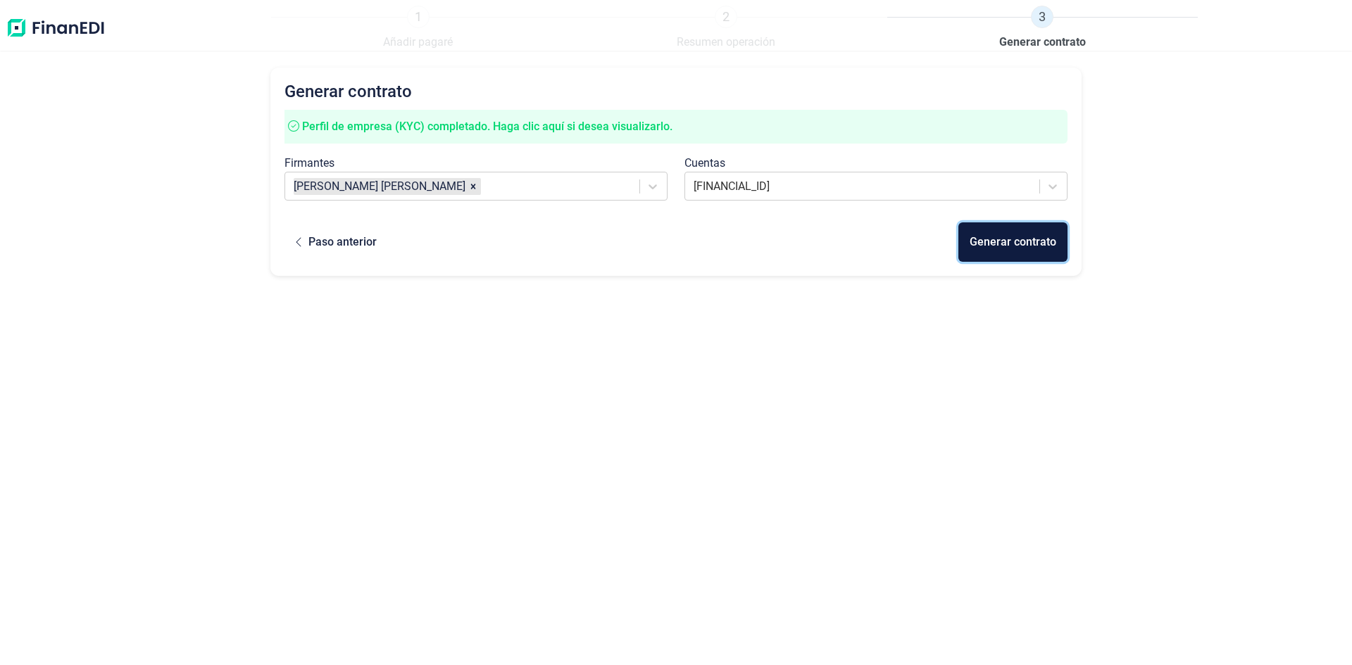
click at [1010, 245] on div "Generar contrato" at bounding box center [1012, 242] width 87 height 17
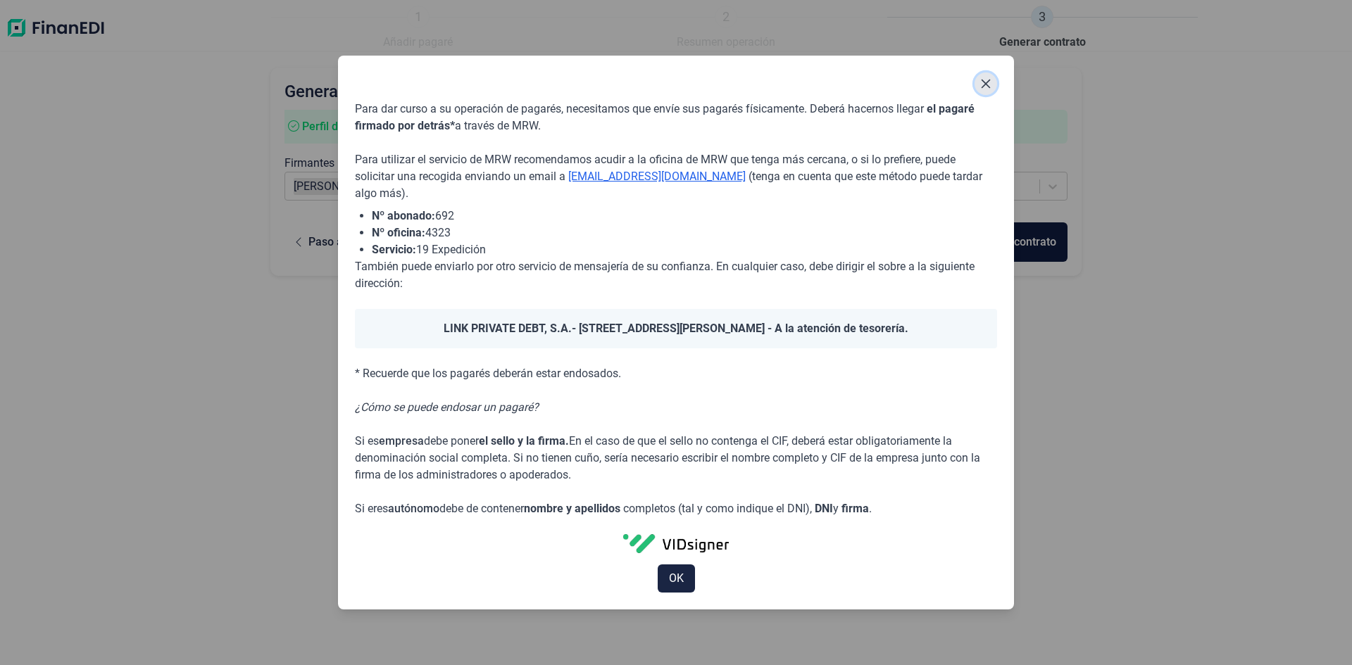
click at [983, 74] on button "Close" at bounding box center [985, 84] width 23 height 23
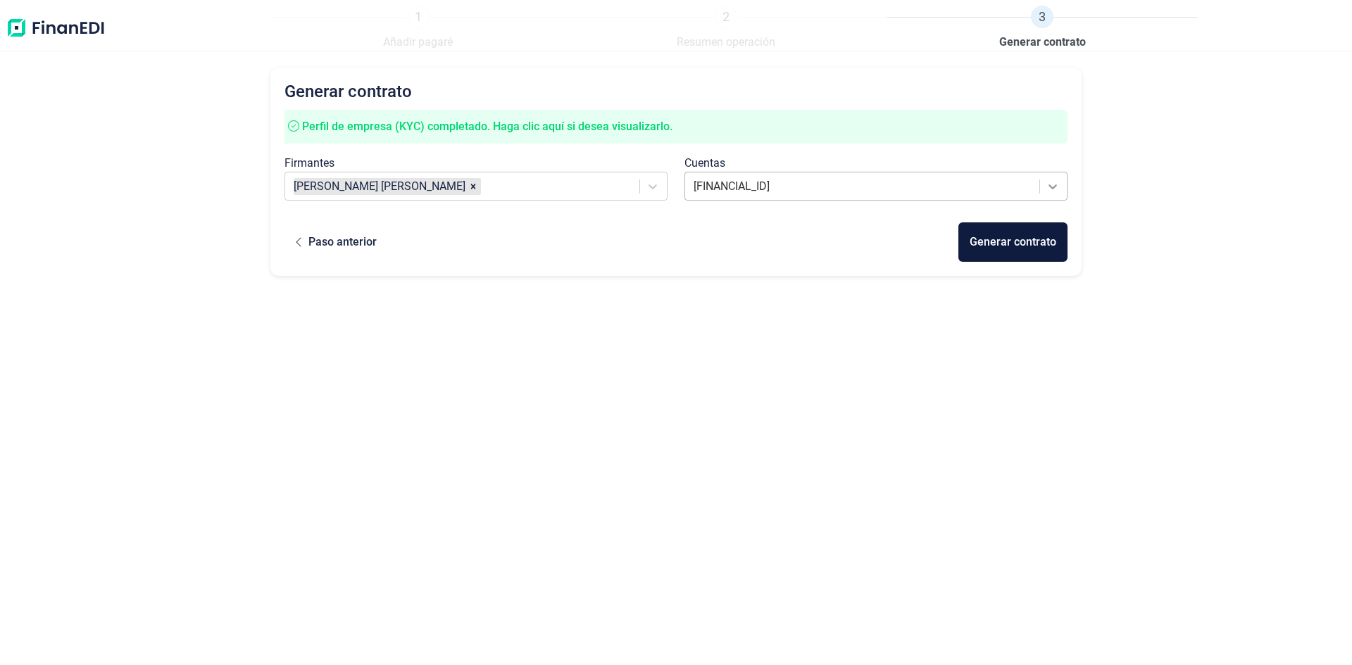
click at [1050, 185] on icon at bounding box center [1053, 186] width 8 height 5
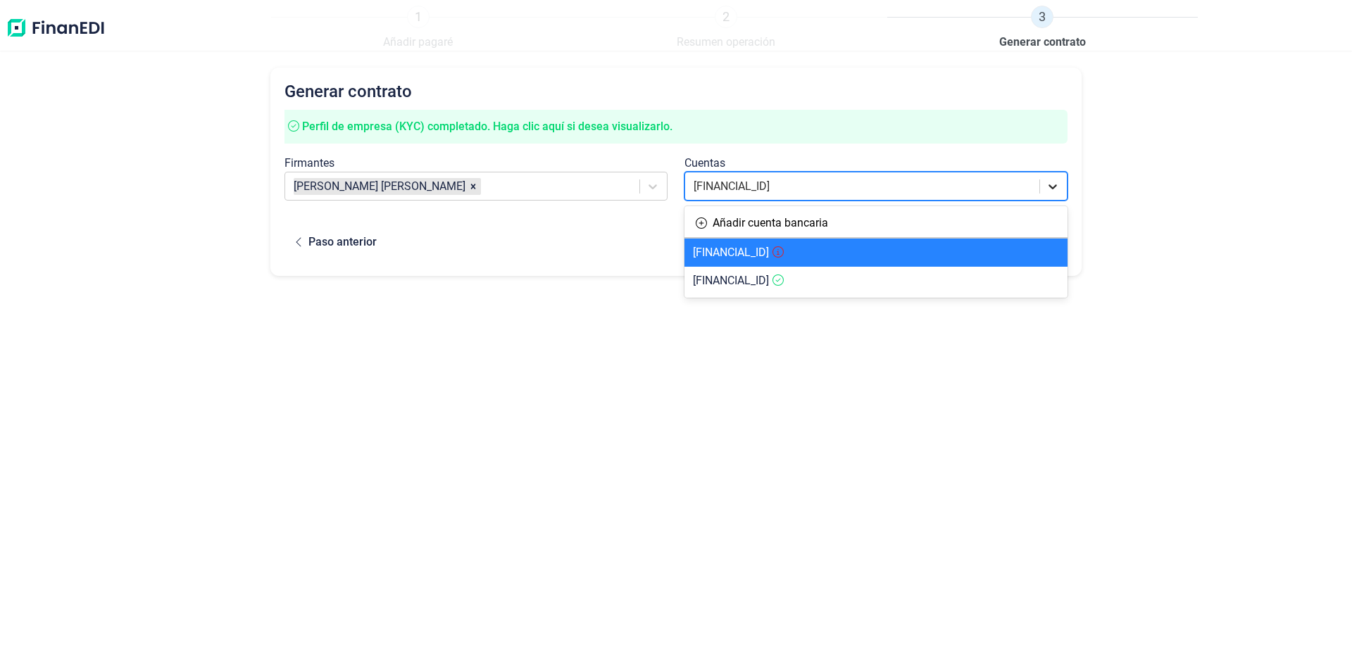
click at [1050, 185] on icon at bounding box center [1053, 186] width 8 height 5
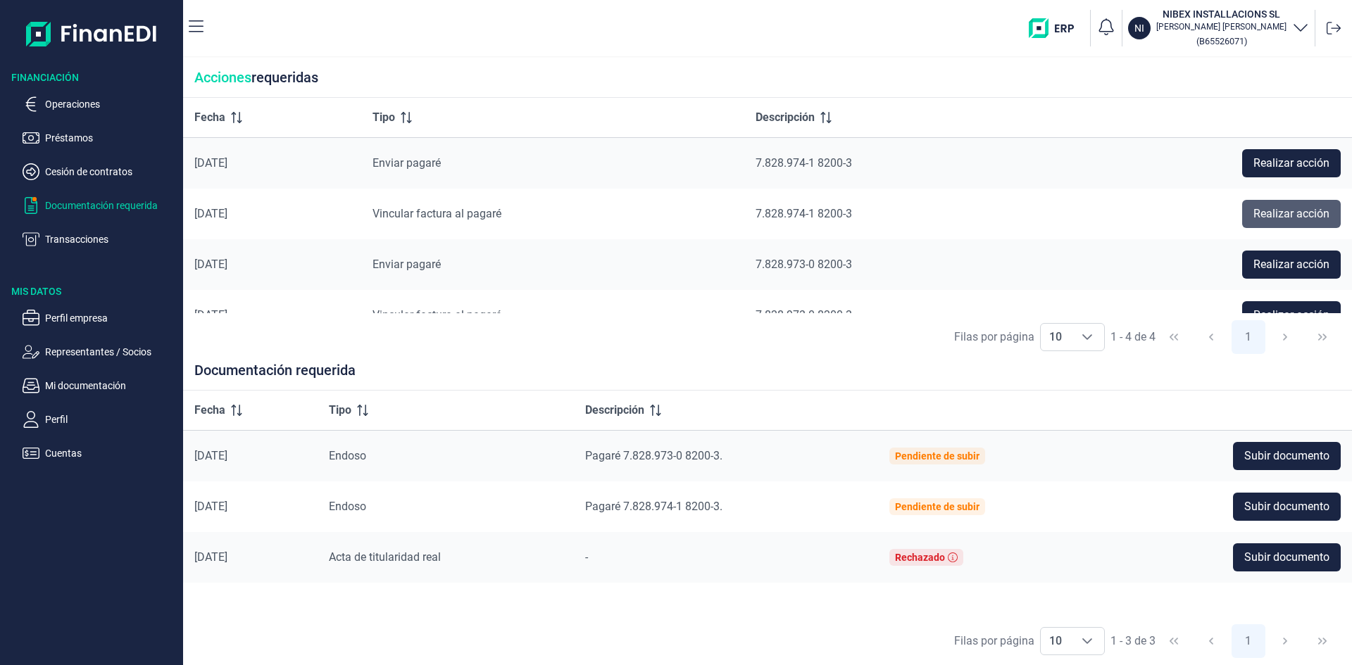
click at [1277, 214] on span "Realizar acción" at bounding box center [1291, 214] width 76 height 17
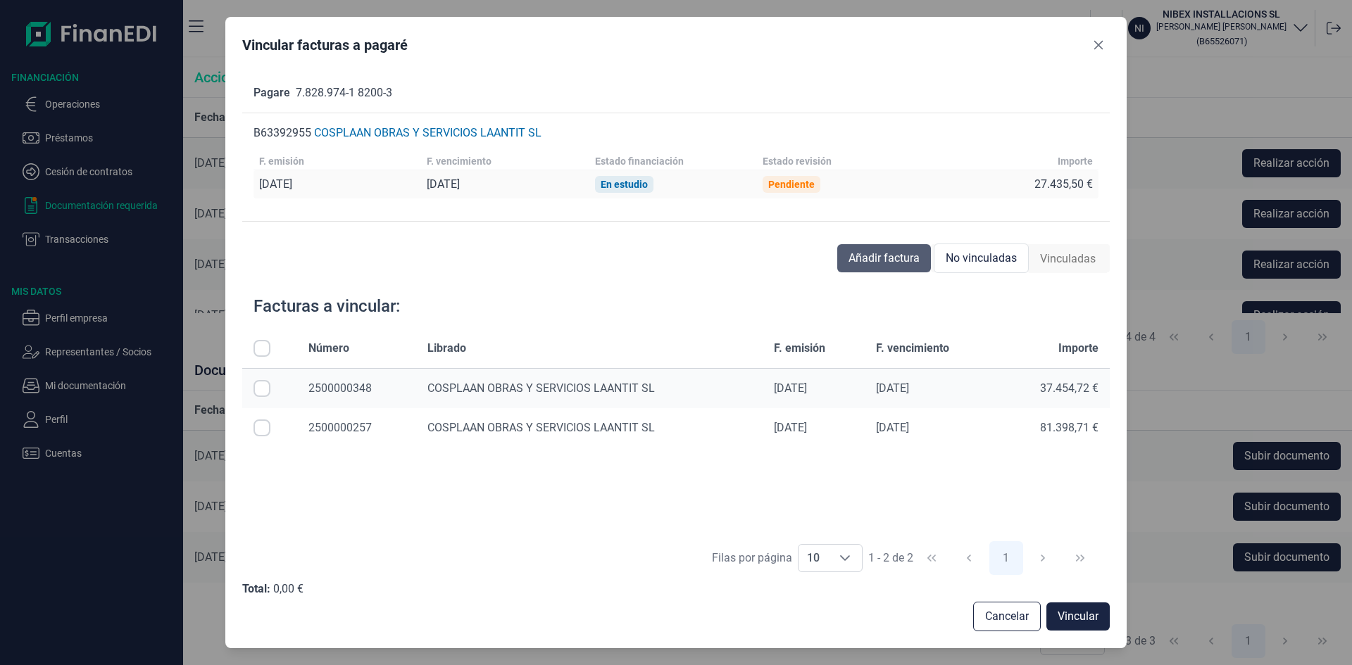
click at [887, 258] on span "Añadir factura" at bounding box center [883, 258] width 71 height 17
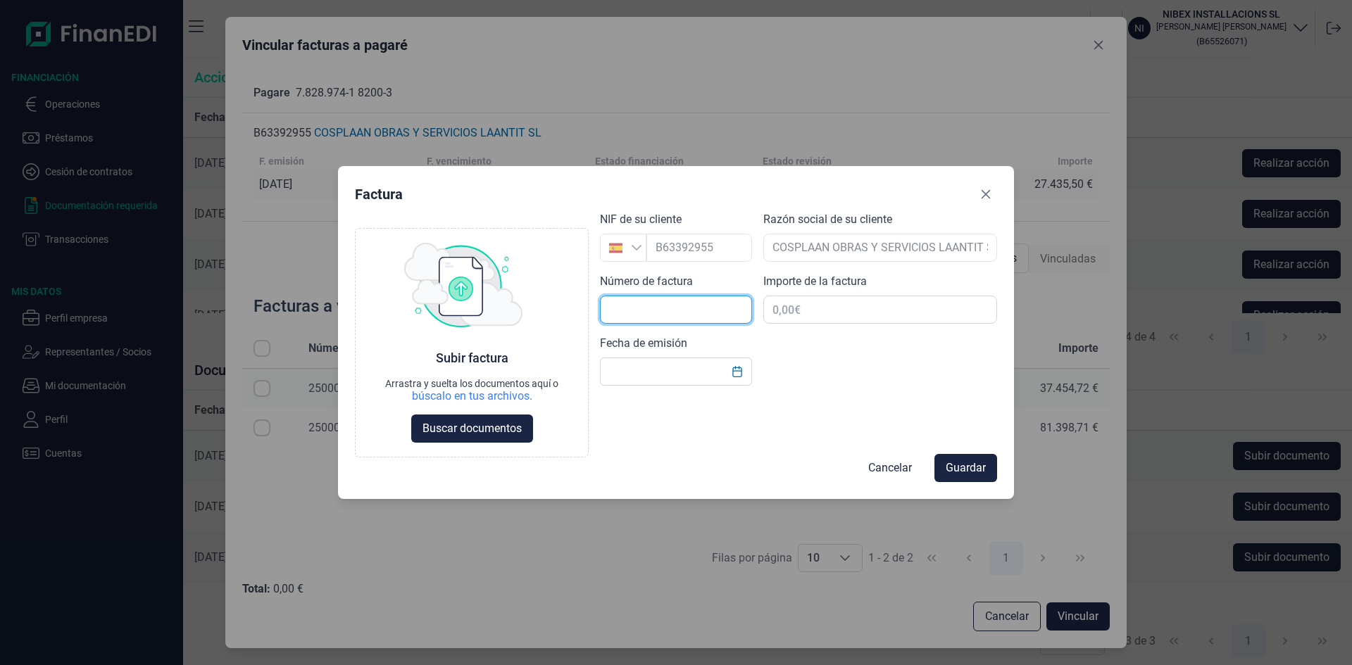
click at [668, 306] on input "text" at bounding box center [676, 310] width 152 height 28
type input "2500000435"
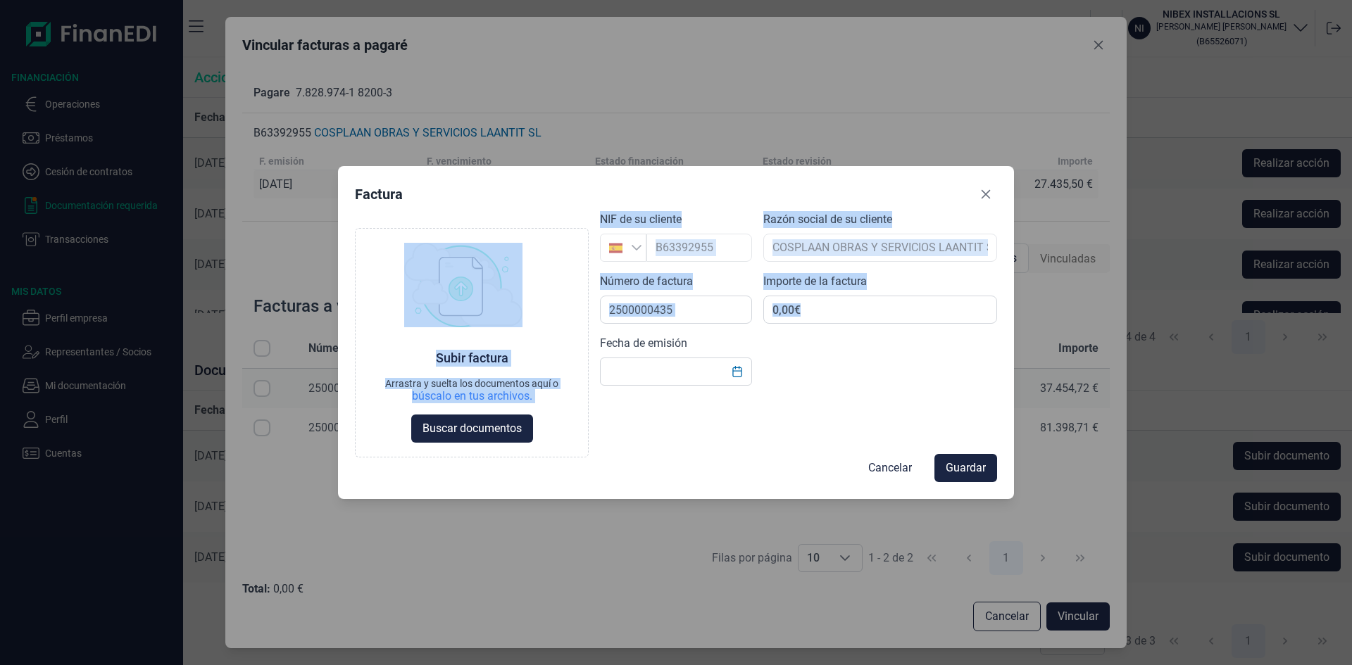
drag, startPoint x: 648, startPoint y: 172, endPoint x: 648, endPoint y: 331, distance: 159.1
click at [648, 331] on div "Factura Choose Subir factura Arrastra y suelta los documentos aquí o búscalo en…" at bounding box center [676, 332] width 676 height 333
click at [514, 186] on div "Factura" at bounding box center [676, 197] width 642 height 28
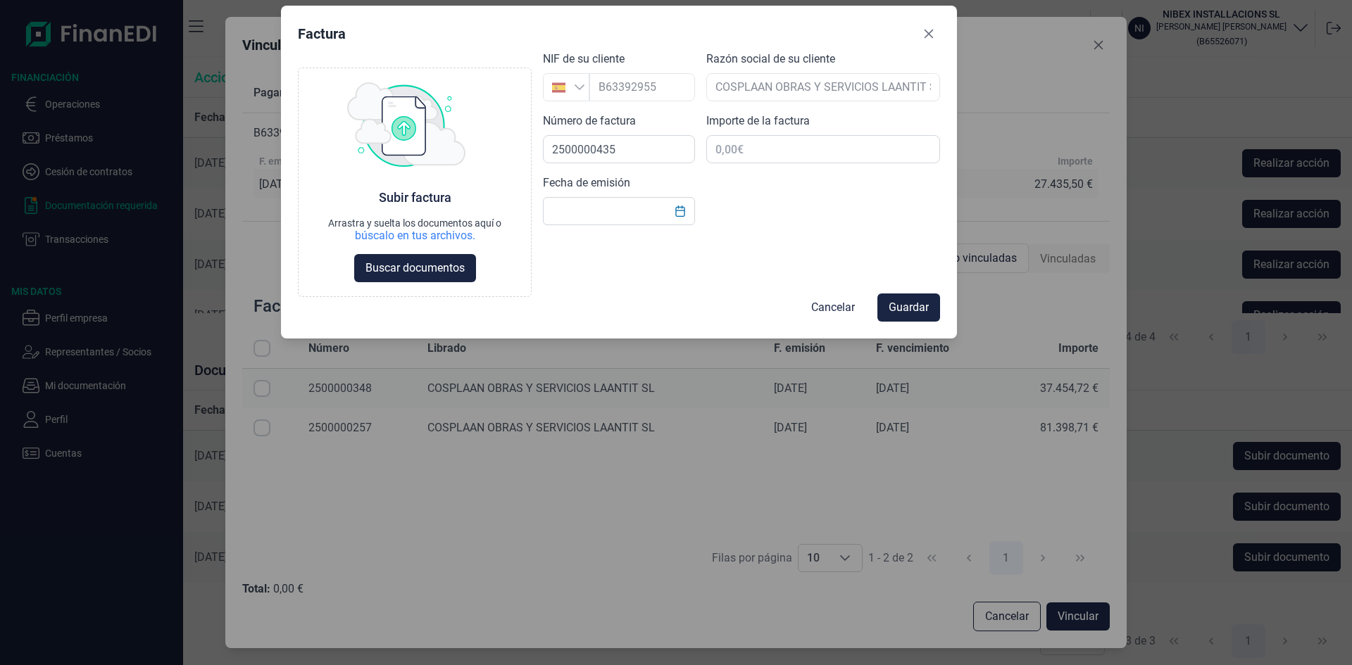
drag, startPoint x: 514, startPoint y: 186, endPoint x: 456, endPoint y: 1, distance: 193.3
click at [456, 1] on div "Factura Choose Subir factura Arrastra y suelta los documentos aquí o búscalo en…" at bounding box center [676, 332] width 1352 height 665
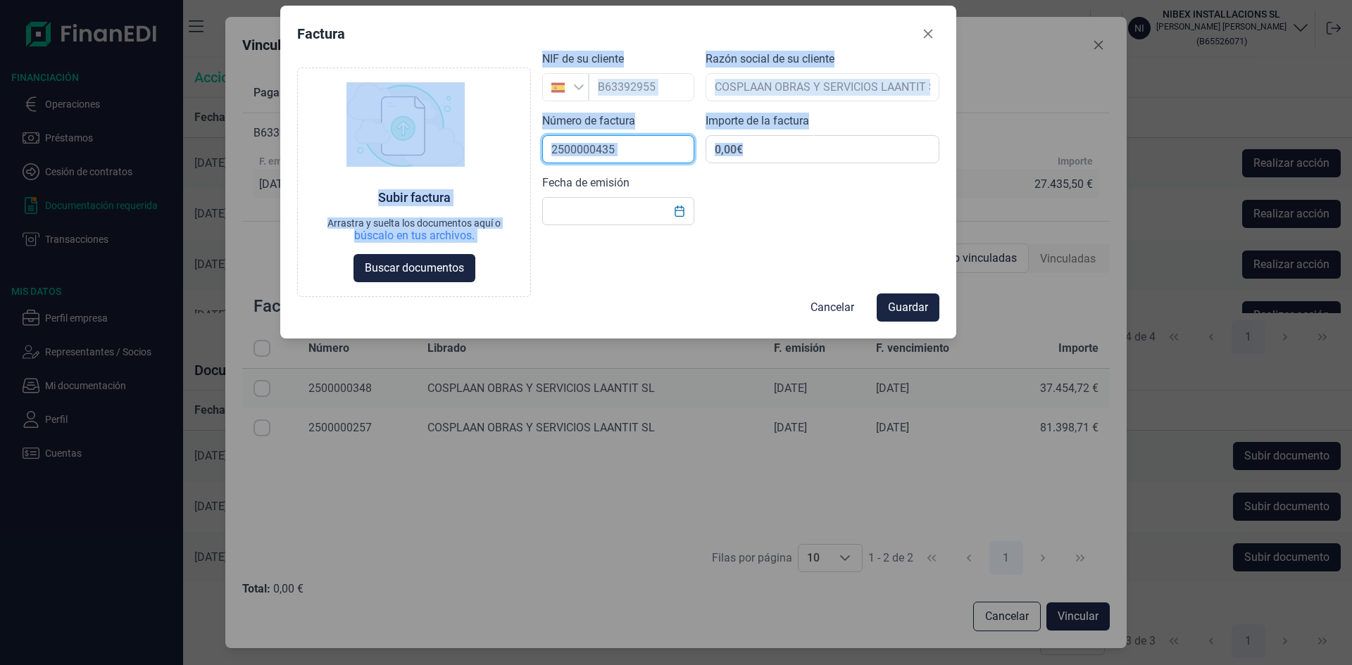
click at [648, 151] on input "2500000435" at bounding box center [618, 149] width 152 height 28
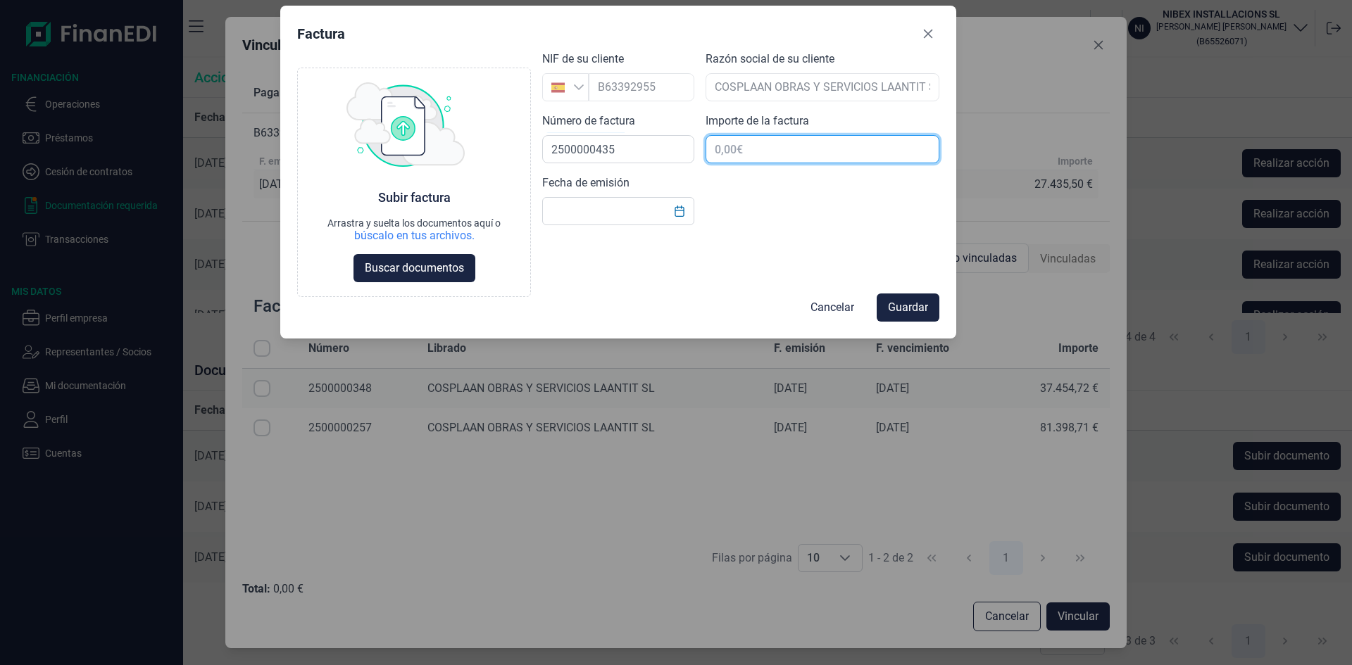
click at [786, 149] on input "text" at bounding box center [822, 149] width 234 height 28
click at [678, 213] on icon "Choose Date" at bounding box center [679, 211] width 11 height 11
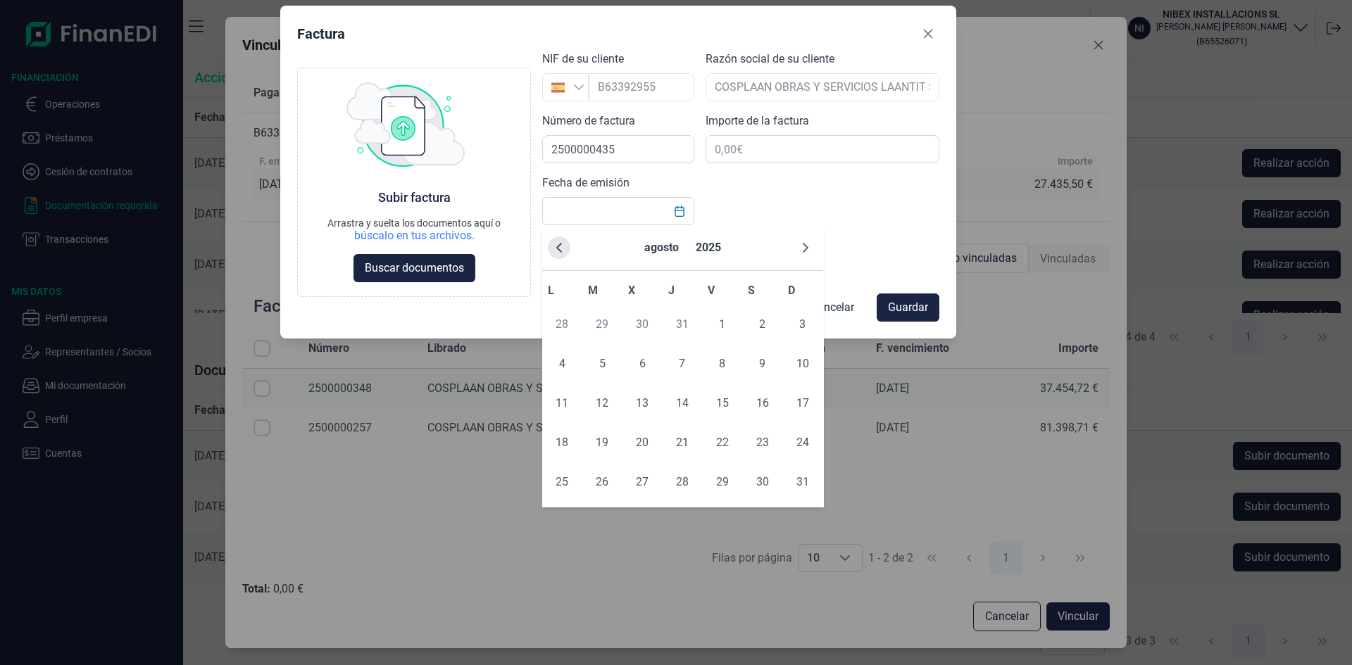
click at [563, 249] on icon "Previous Month" at bounding box center [558, 247] width 11 height 11
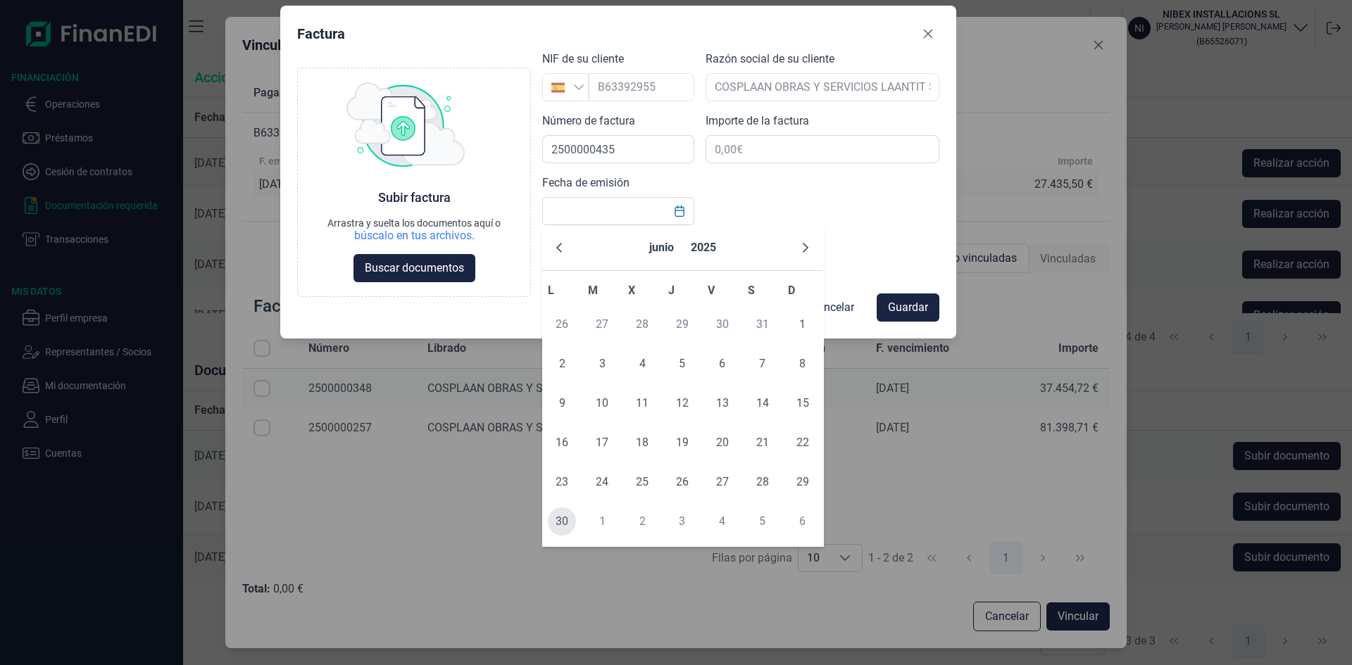
click at [565, 520] on span "30" at bounding box center [562, 522] width 28 height 28
type input "[DATE]"
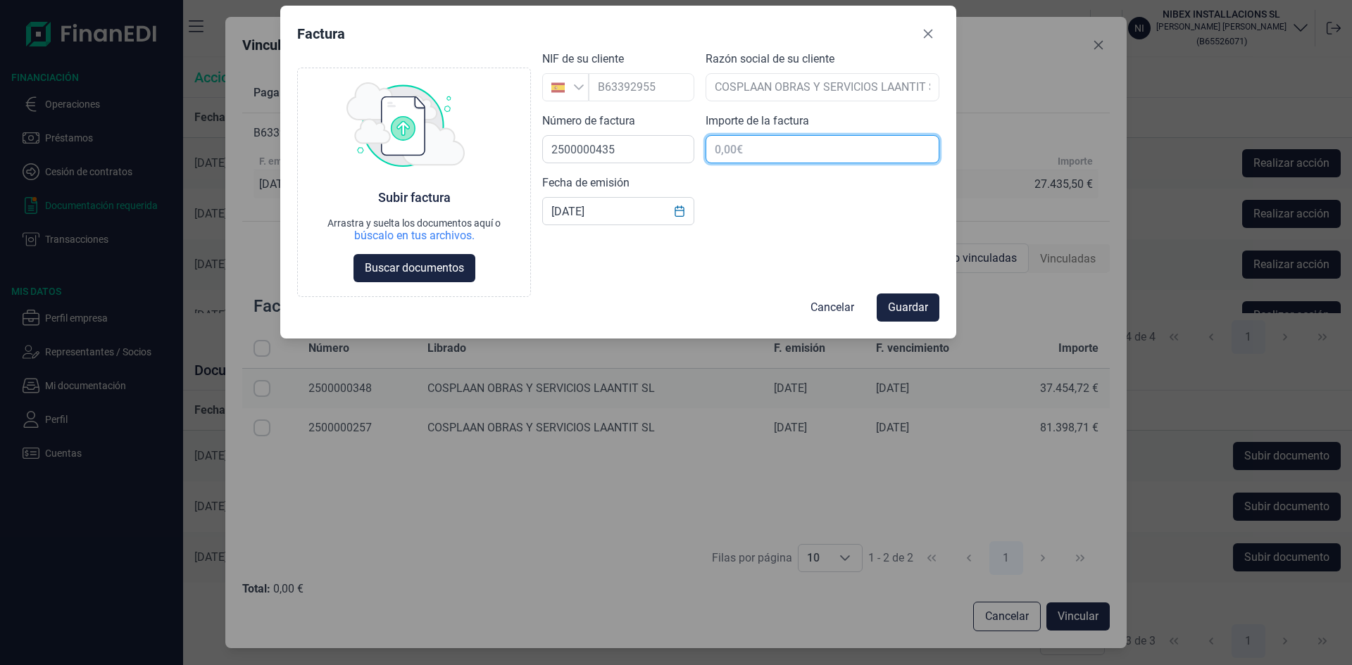
click at [752, 151] on input "text" at bounding box center [822, 149] width 234 height 28
type input "82.306,50 €"
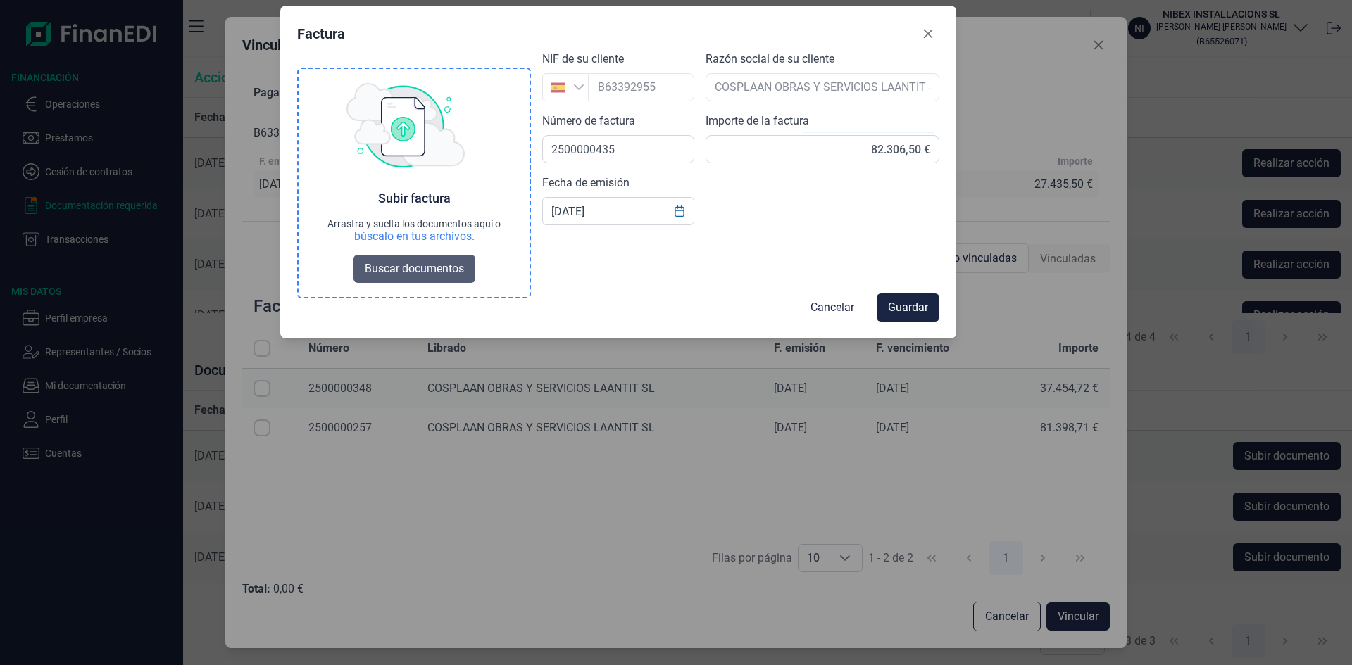
click at [405, 265] on span "Buscar documentos" at bounding box center [414, 268] width 99 height 17
click at [424, 270] on span "Buscar documentos" at bounding box center [414, 268] width 99 height 17
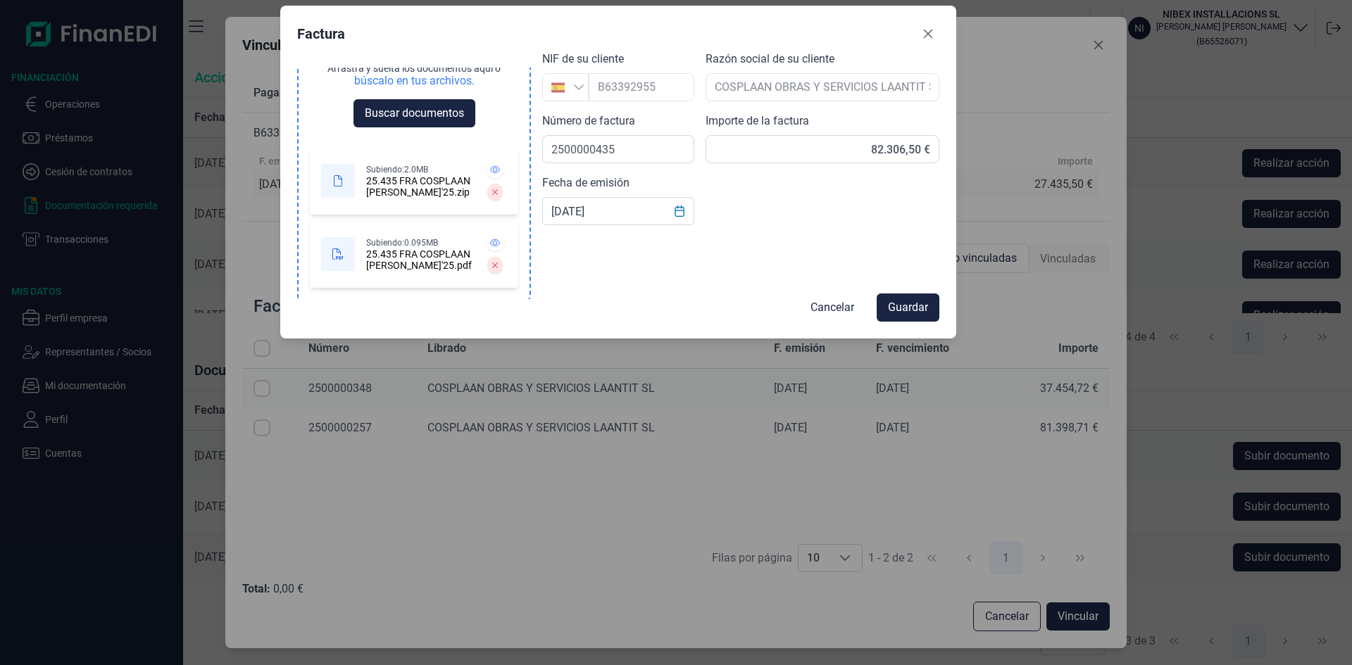
scroll to position [156, 0]
click at [493, 263] on button at bounding box center [495, 264] width 15 height 17
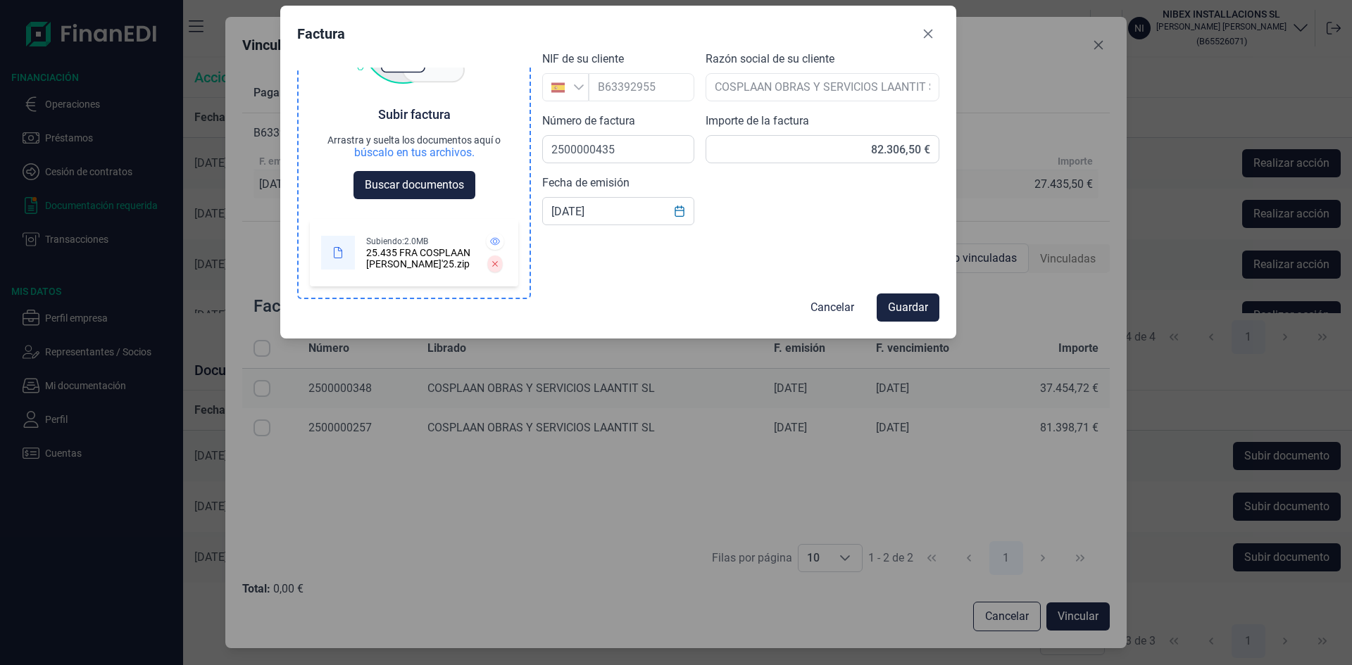
scroll to position [84, 0]
click at [493, 259] on button at bounding box center [495, 264] width 15 height 17
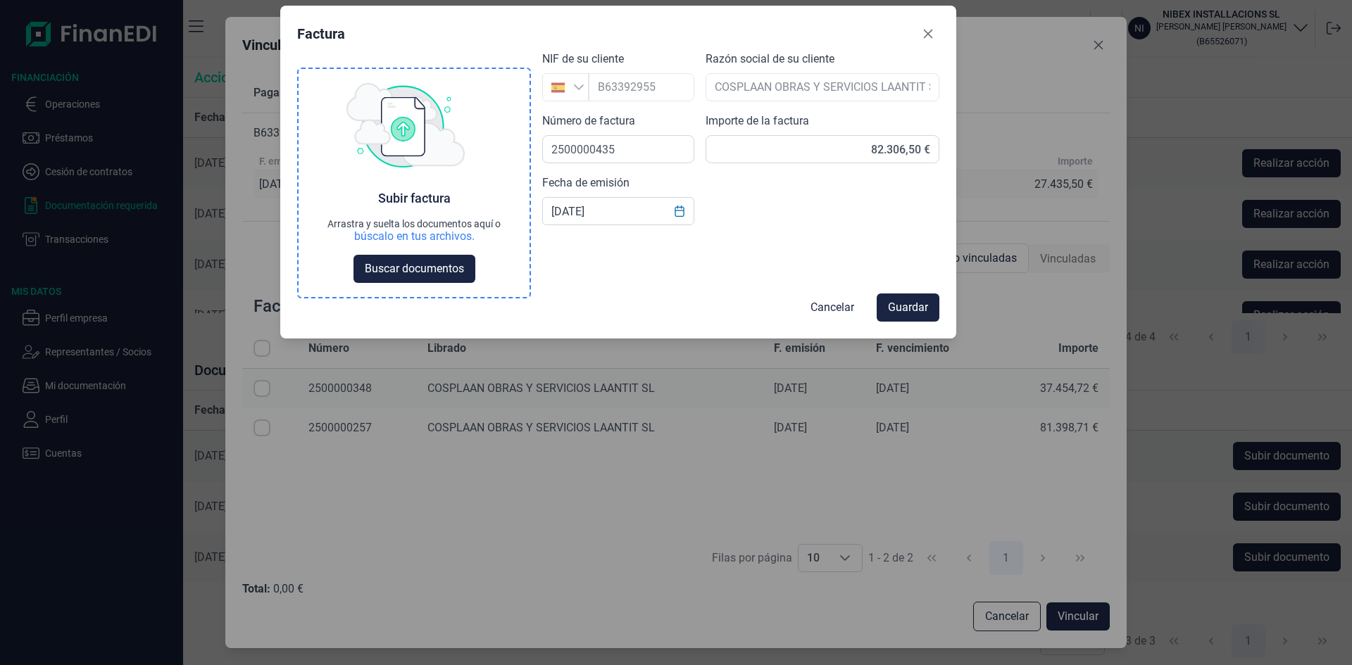
scroll to position [0, 0]
click at [441, 265] on span "Buscar documentos" at bounding box center [414, 268] width 99 height 17
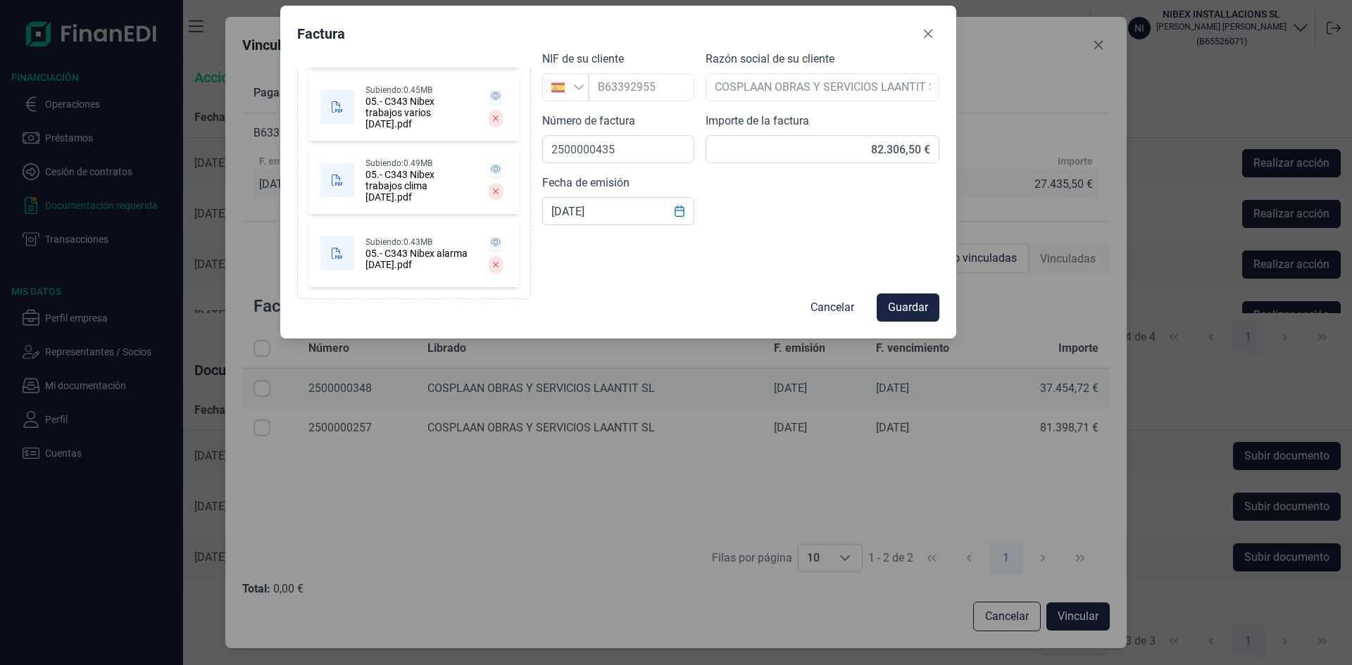
scroll to position [375, 0]
click at [914, 307] on span "Guardar" at bounding box center [908, 307] width 40 height 17
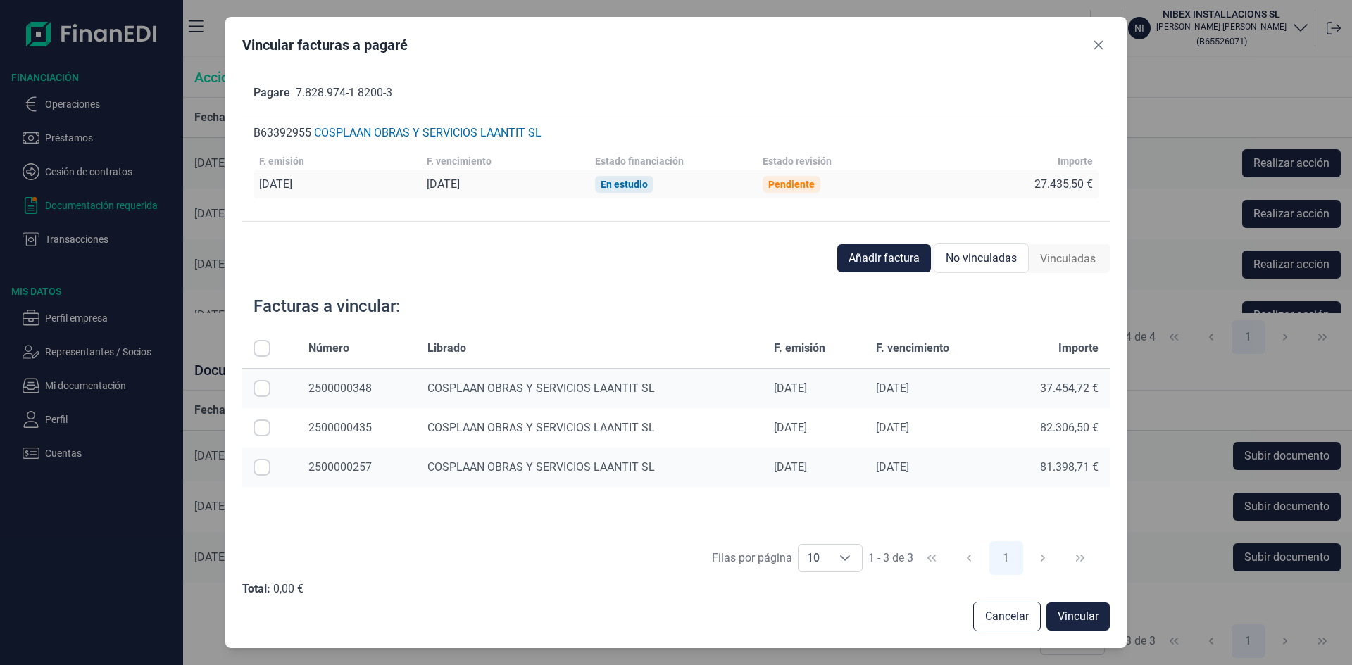
click at [260, 427] on input "Row Selected null" at bounding box center [261, 428] width 17 height 17
checkbox input "true"
click at [1100, 618] on button "Vincular" at bounding box center [1077, 617] width 63 height 28
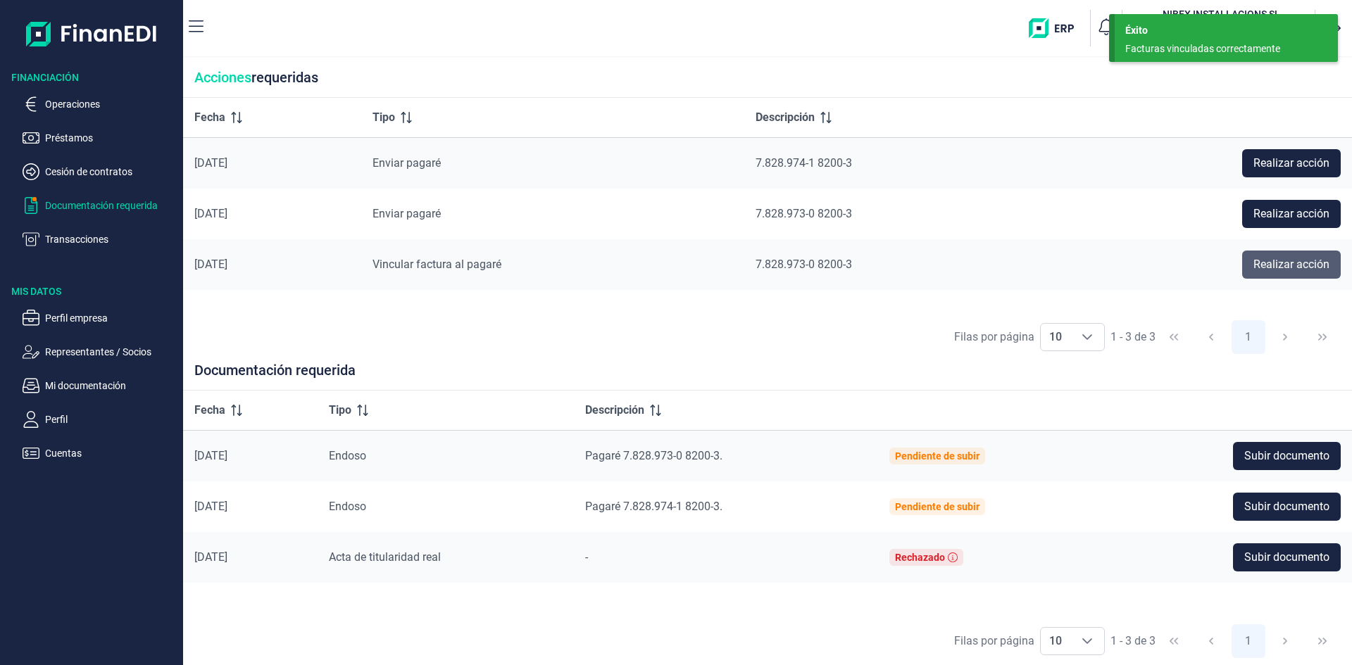
click at [1295, 262] on span "Realizar acción" at bounding box center [1291, 264] width 76 height 17
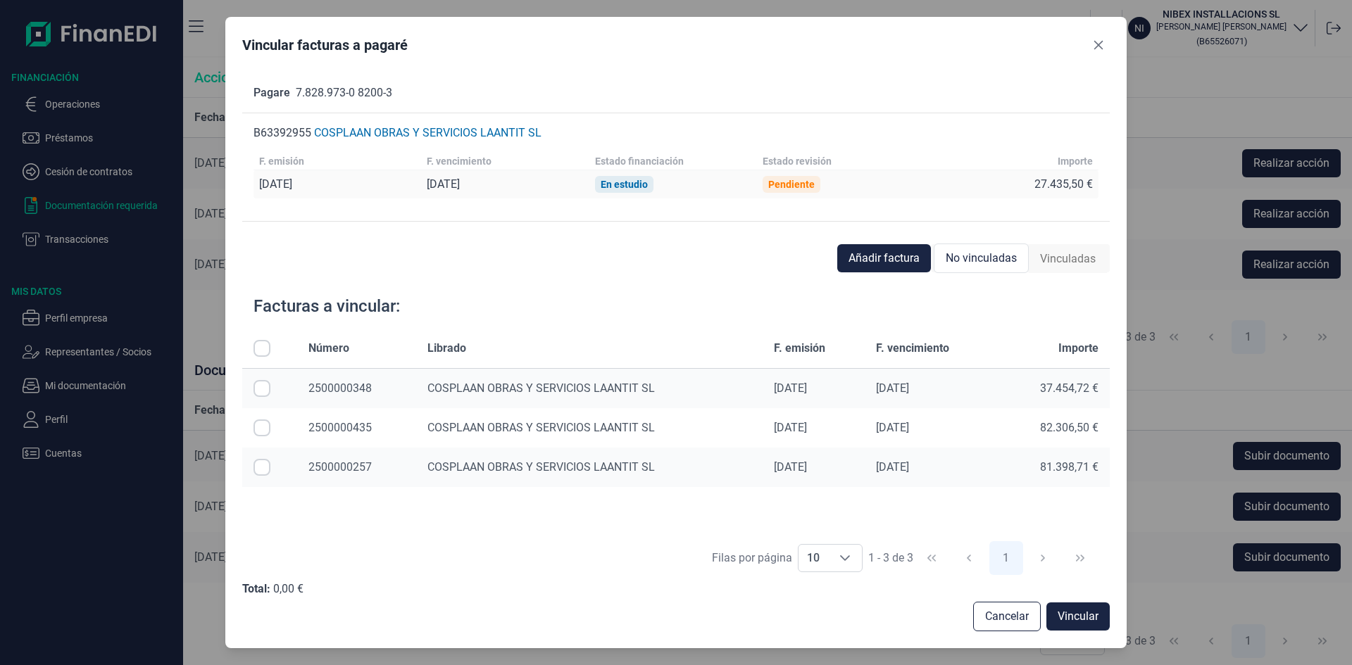
click at [262, 428] on input "Row Selected null" at bounding box center [261, 428] width 17 height 17
checkbox input "true"
click at [1090, 611] on span "Vincular" at bounding box center [1077, 616] width 41 height 17
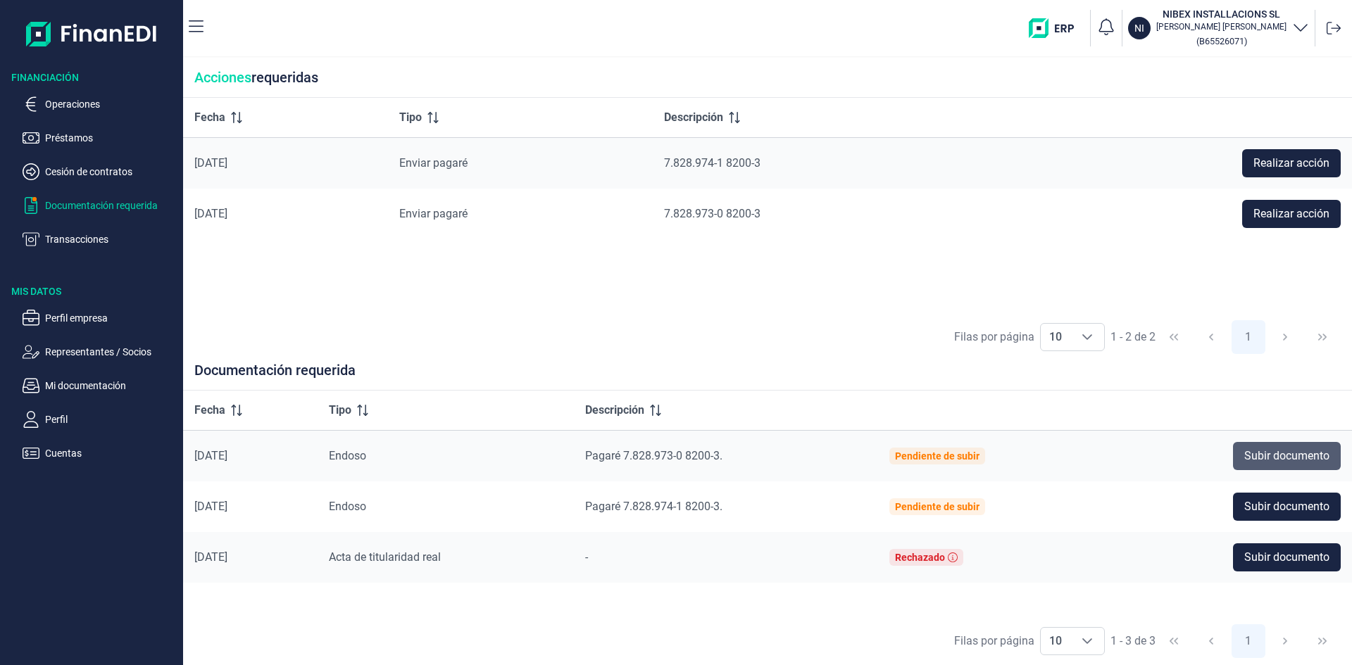
click at [1278, 456] on span "Subir documento" at bounding box center [1286, 456] width 85 height 17
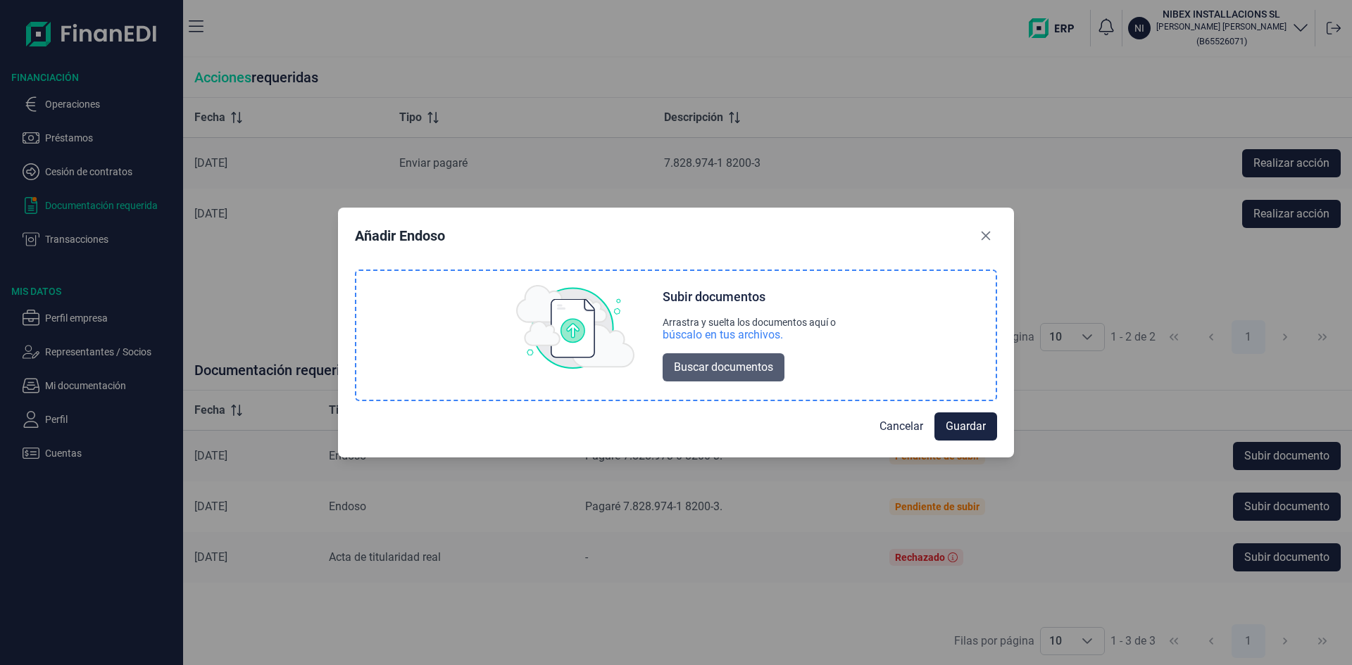
click at [728, 362] on span "Buscar documentos" at bounding box center [723, 367] width 99 height 17
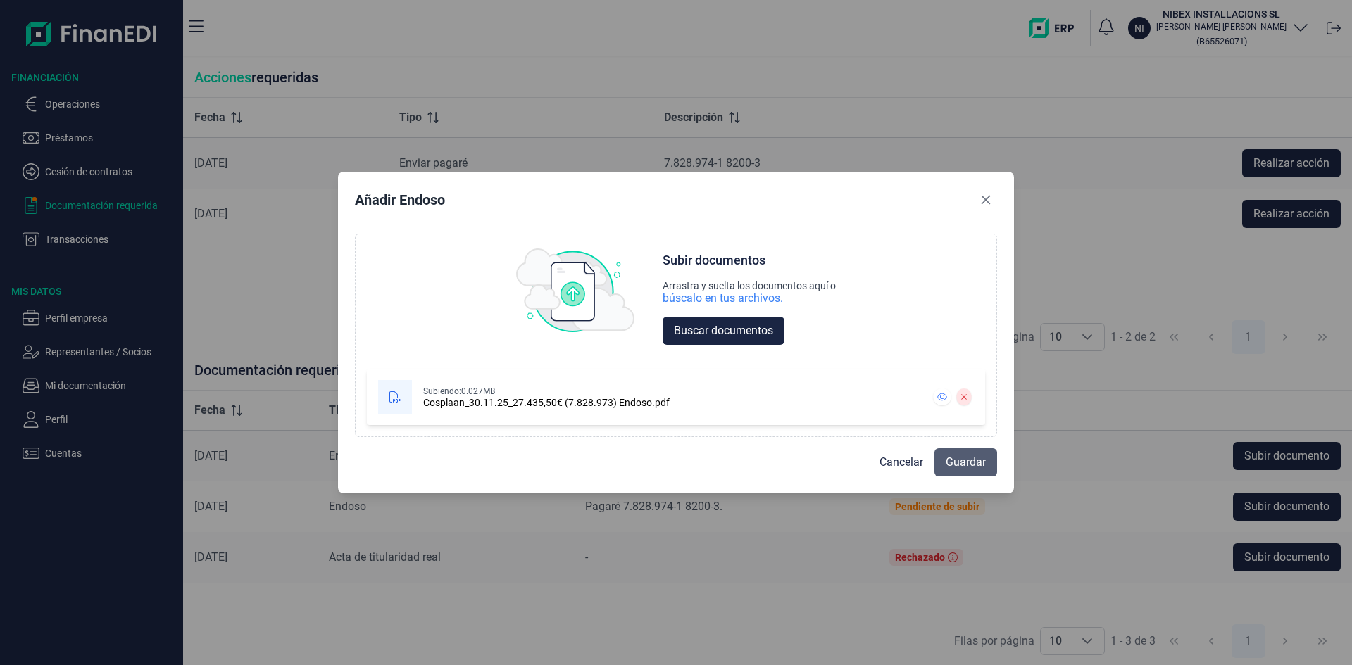
click at [974, 462] on span "Guardar" at bounding box center [965, 462] width 40 height 17
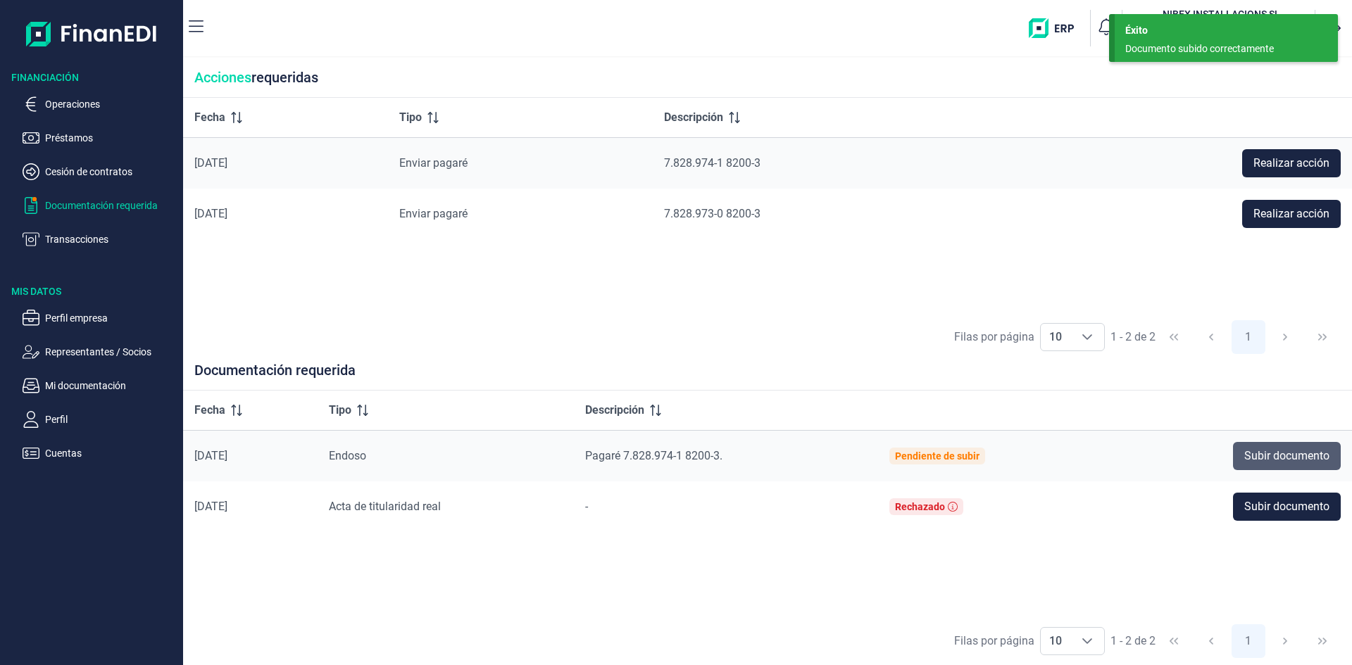
click at [1272, 454] on span "Subir documento" at bounding box center [1286, 456] width 85 height 17
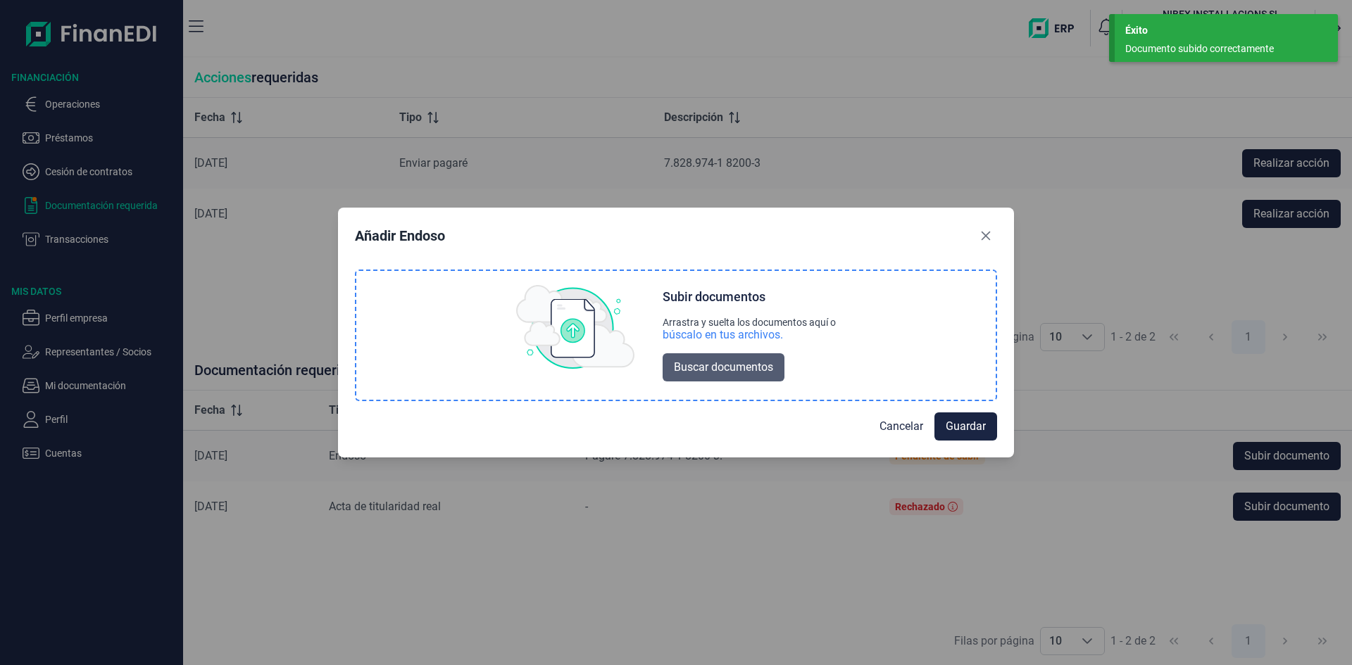
click at [730, 370] on span "Buscar documentos" at bounding box center [723, 367] width 99 height 17
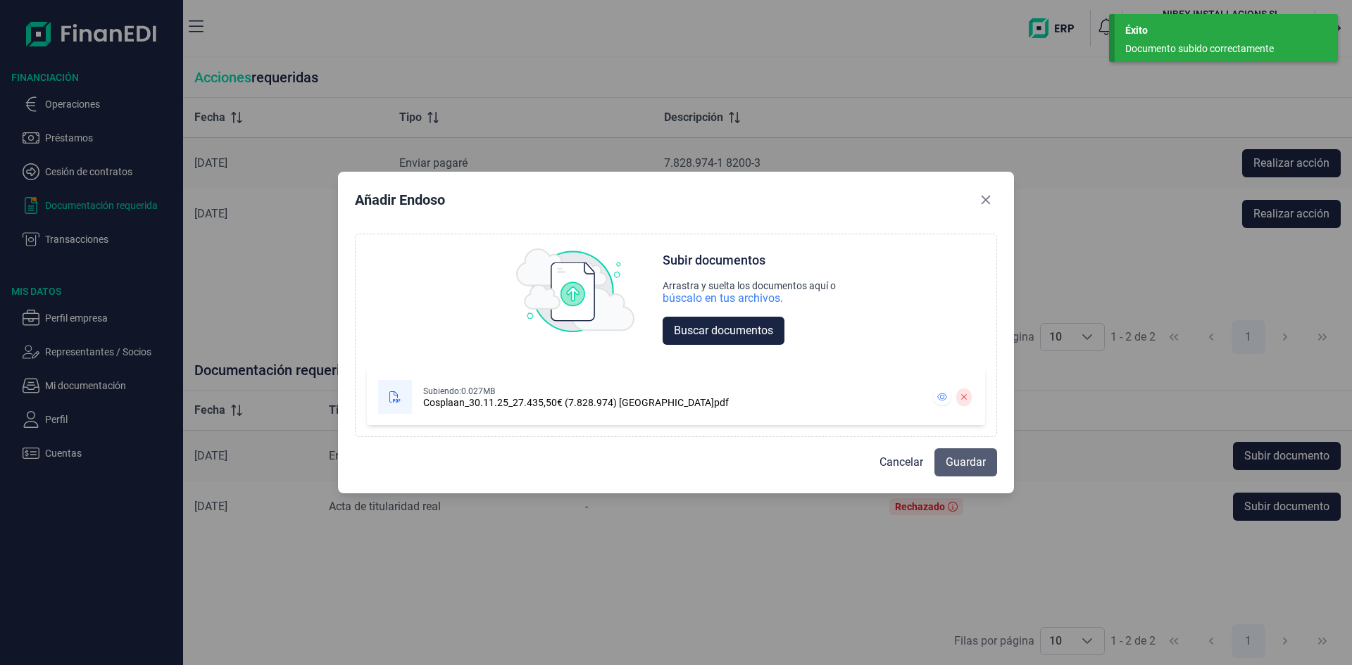
click at [967, 463] on span "Guardar" at bounding box center [965, 462] width 40 height 17
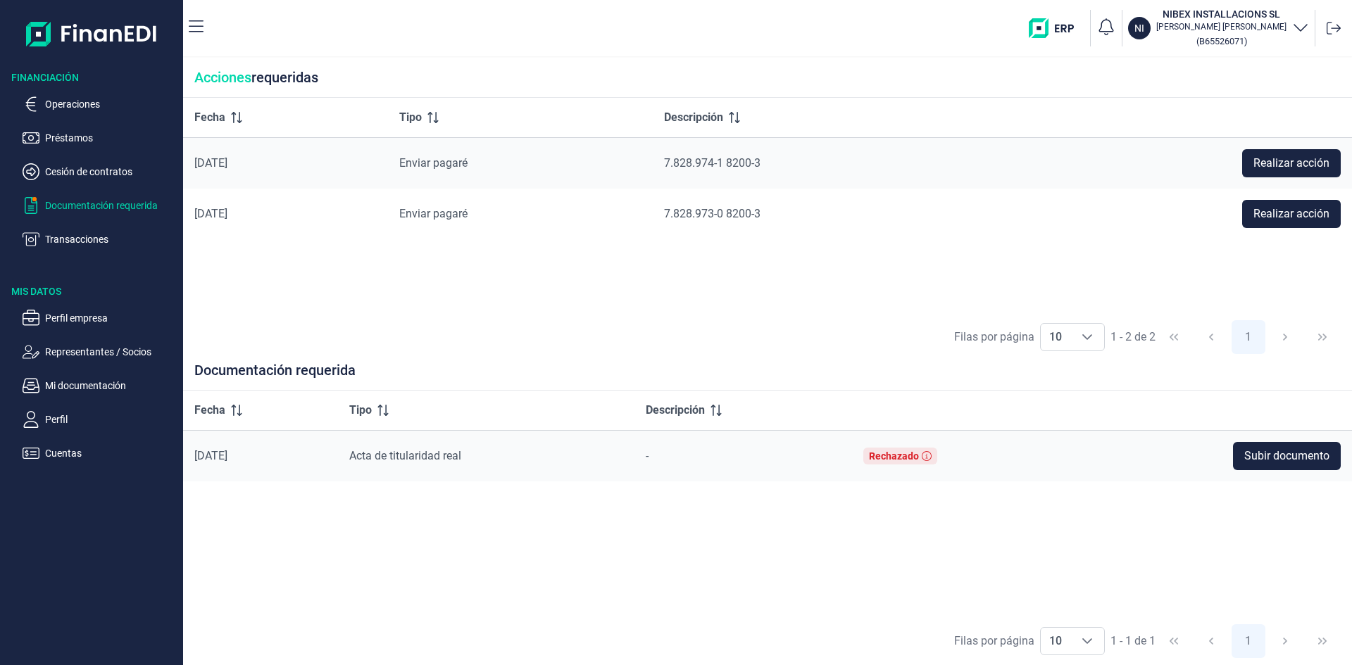
click at [115, 204] on p "Documentación requerida" at bounding box center [111, 205] width 132 height 17
click at [54, 201] on p "Documentación requerida" at bounding box center [111, 205] width 132 height 17
